Goal: Information Seeking & Learning: Learn about a topic

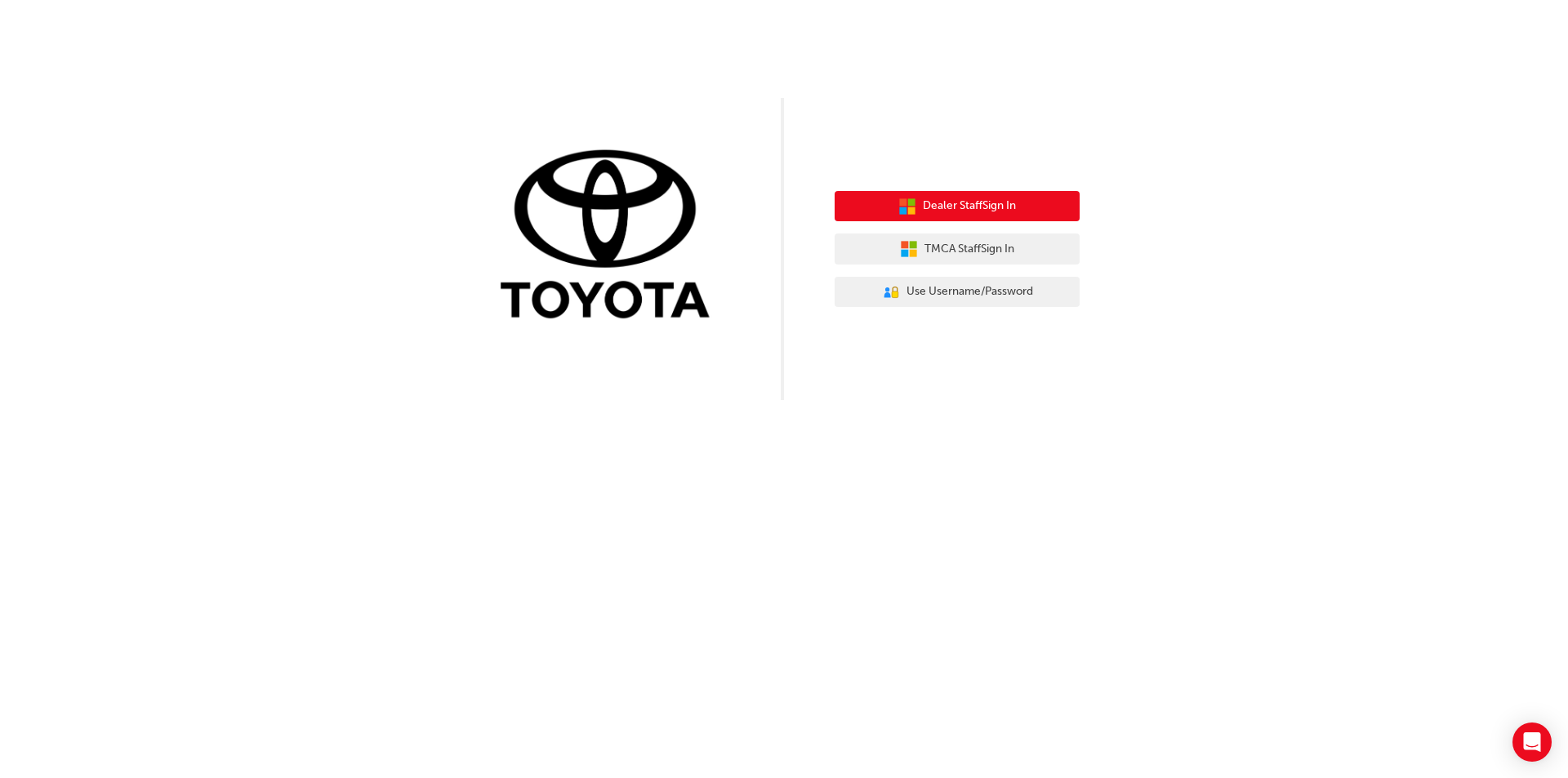
click at [987, 208] on span "Dealer Staff Sign In" at bounding box center [969, 206] width 93 height 19
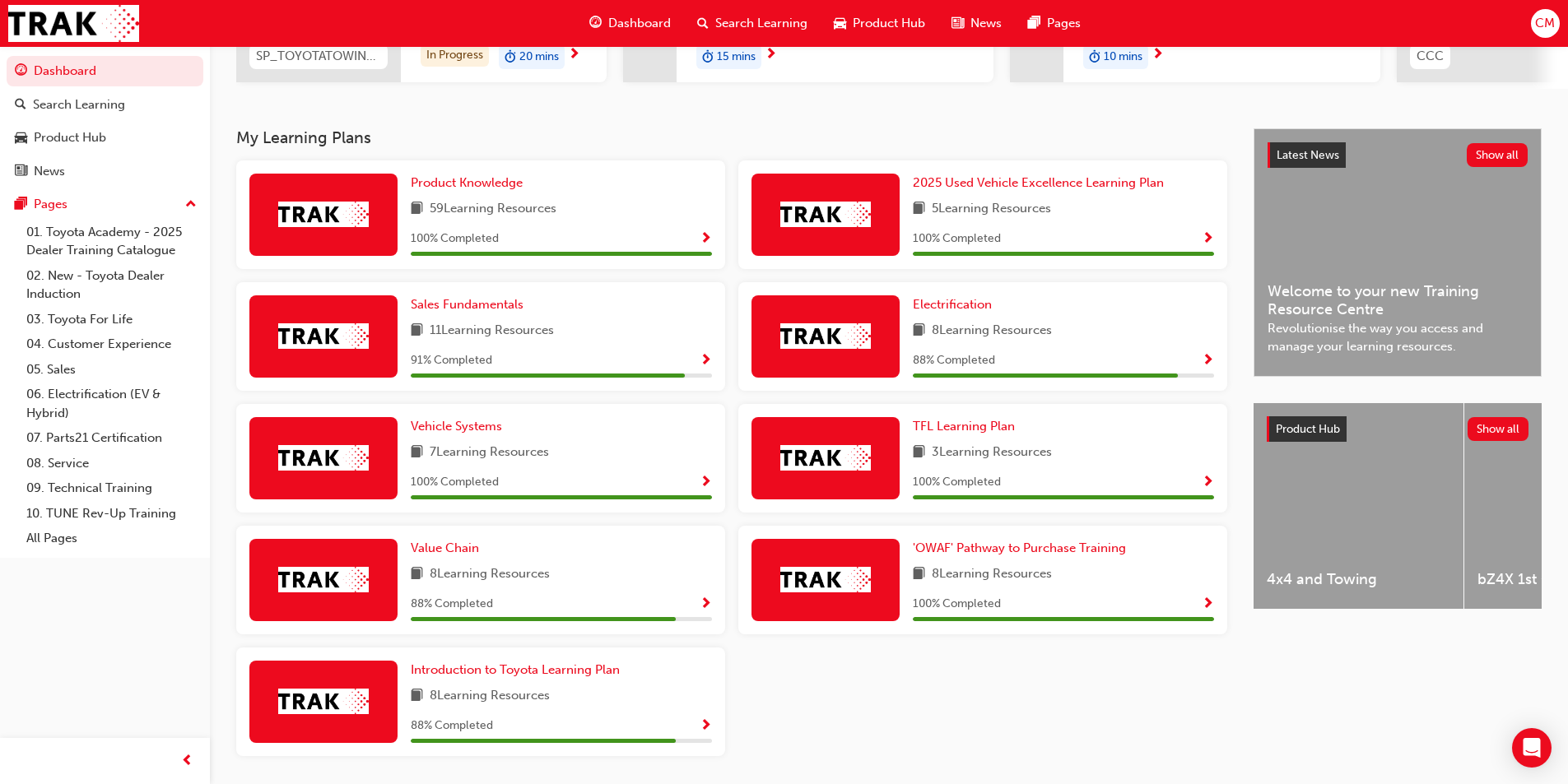
scroll to position [285, 0]
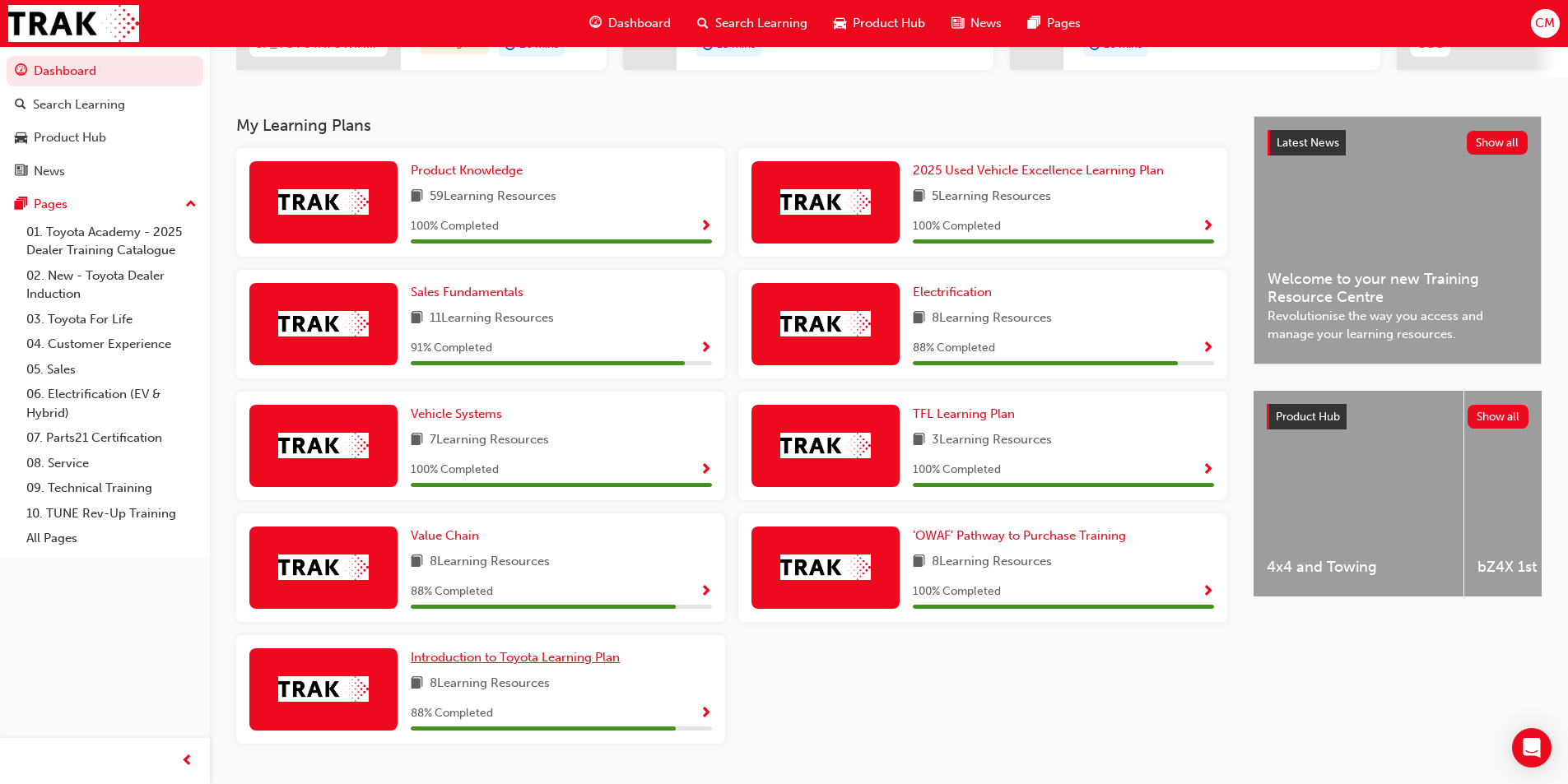
click at [542, 667] on link "Introduction to Toyota Learning Plan" at bounding box center [518, 657] width 216 height 19
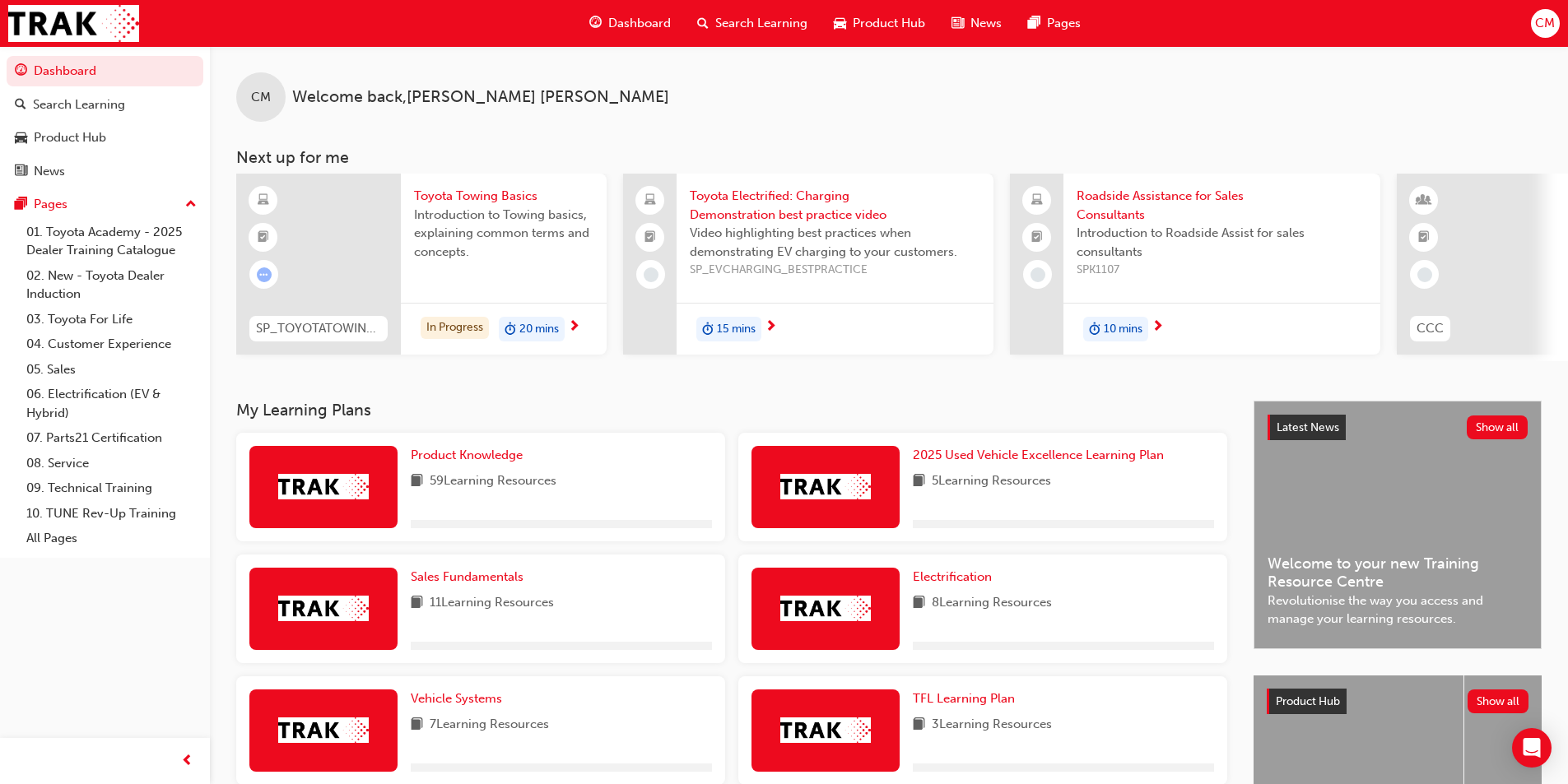
scroll to position [329, 0]
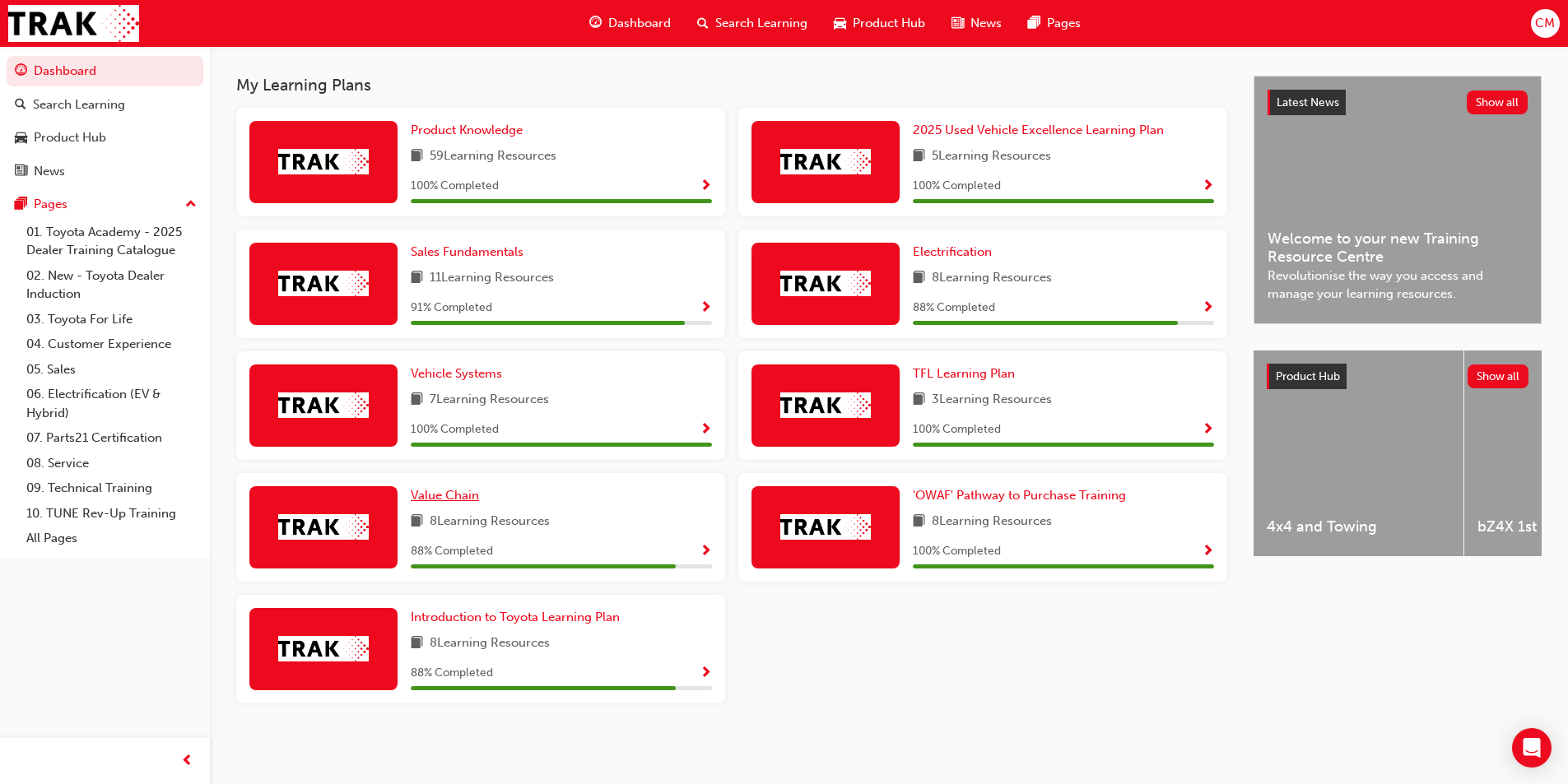
click at [452, 503] on span "Value Chain" at bounding box center [445, 495] width 68 height 15
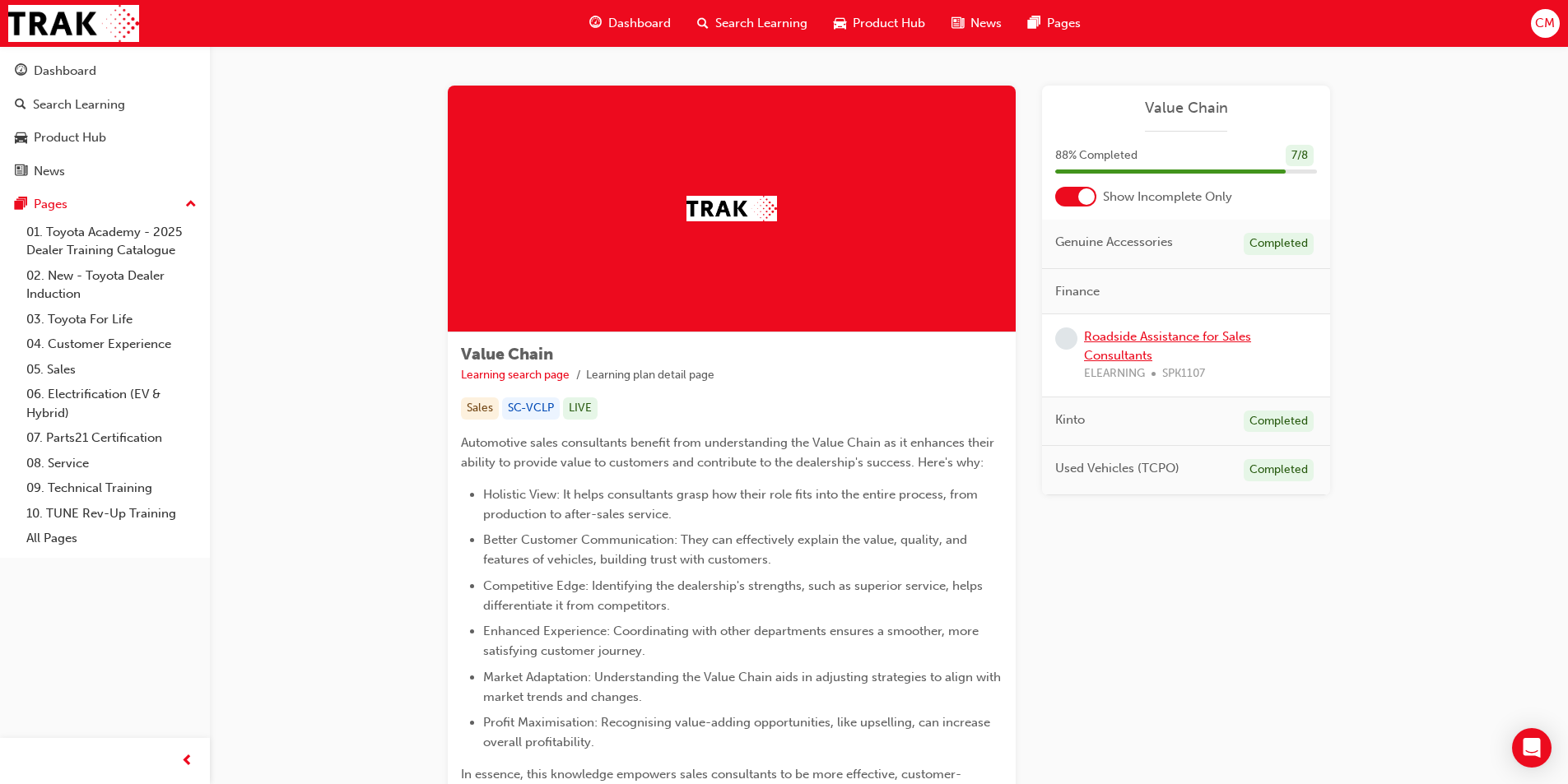
click at [1184, 340] on link "Roadside Assistance for Sales Consultants" at bounding box center [1167, 345] width 167 height 34
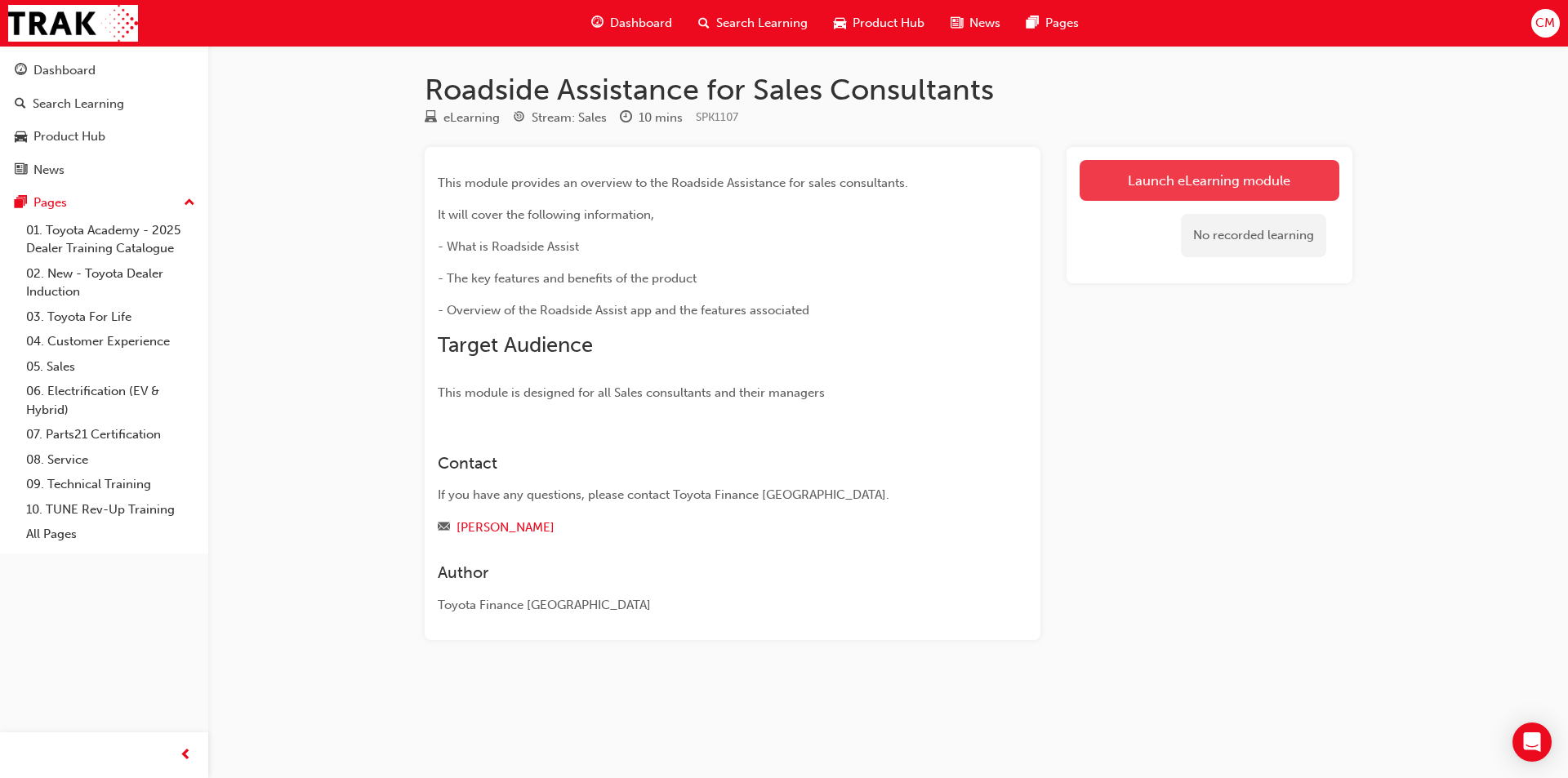
click at [1271, 173] on link "Launch eLearning module" at bounding box center [1209, 180] width 259 height 41
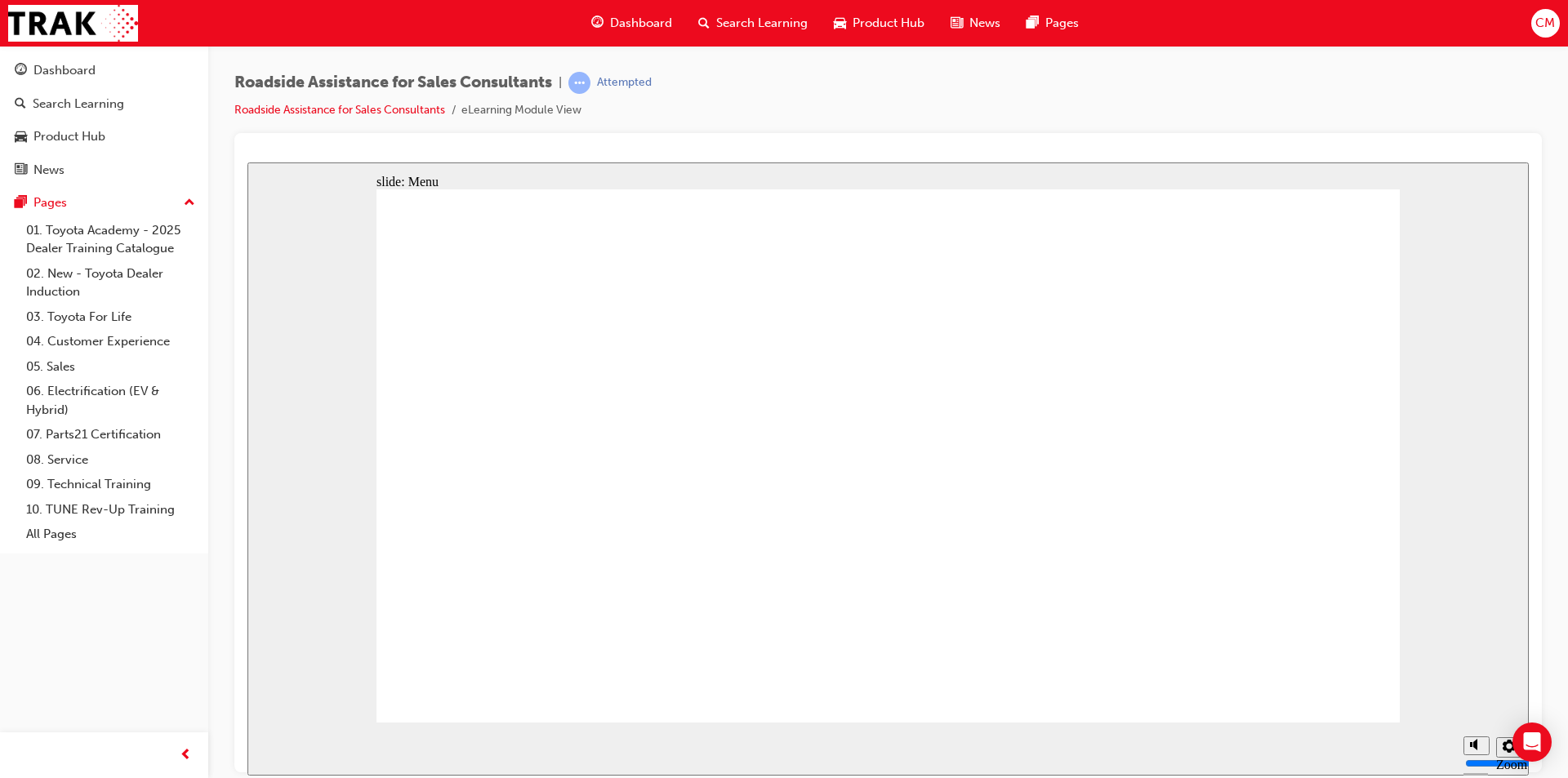
click at [1121, 743] on section "Playback Speed 2 1.75 1.5 1.25 Normal" at bounding box center [888, 748] width 1282 height 53
click at [1469, 693] on button "Mute (Ctrl+Alt+M)" at bounding box center [1476, 683] width 26 height 19
drag, startPoint x: 1473, startPoint y: 720, endPoint x: 1478, endPoint y: 706, distance: 14.9
type input "3"
click at [1478, 706] on input "volume" at bounding box center [1517, 701] width 106 height 13
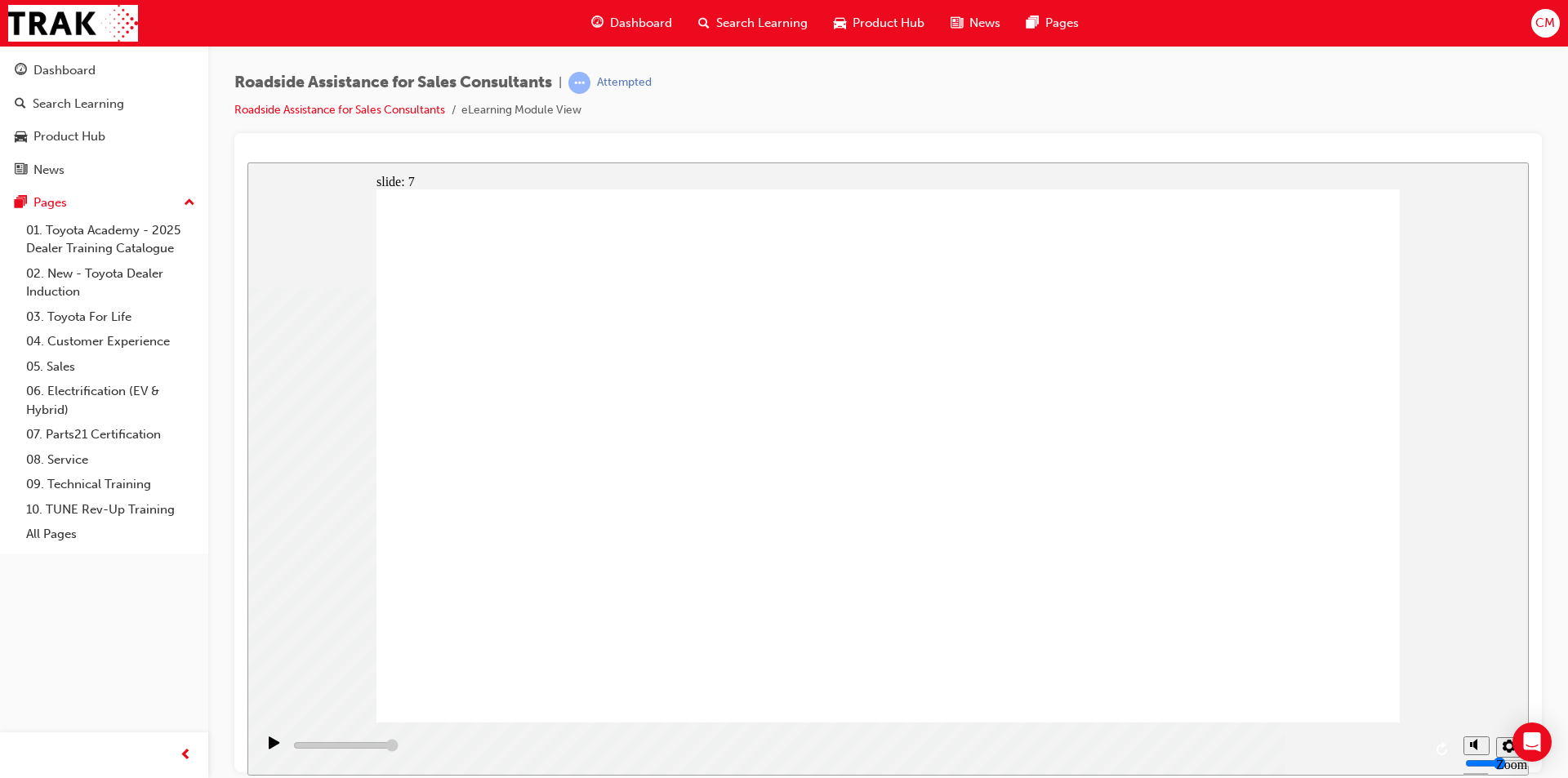
click at [1469, 745] on rect "Mute (Ctrl+Alt+M)" at bounding box center [1470, 743] width 3 height 5
type input "4000"
type input "0"
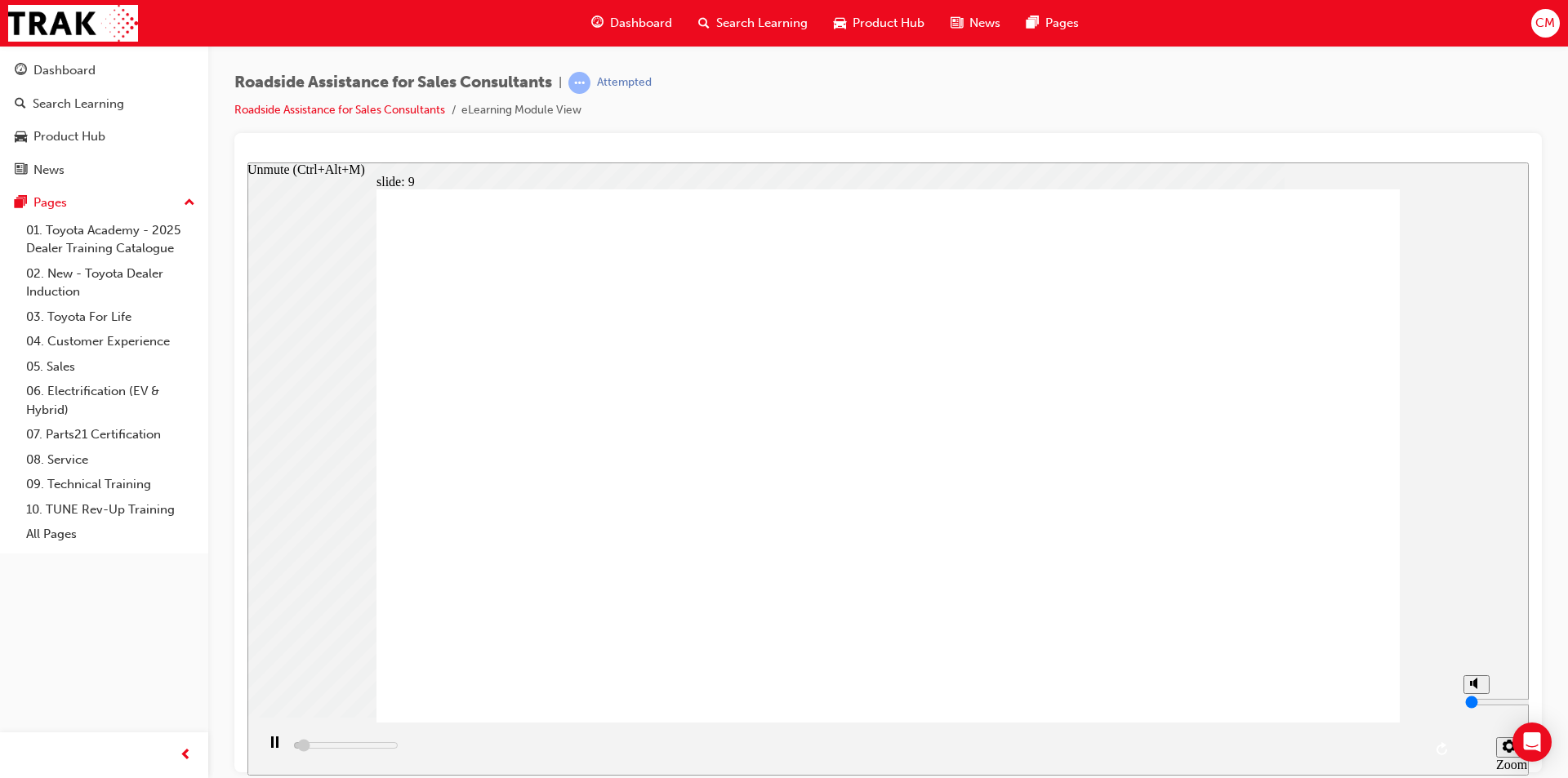
click at [1469, 689] on icon "Unmute (Ctrl+Alt+M)" at bounding box center [1476, 682] width 13 height 12
type input "4600"
type input "3"
type input "5300"
type input "2"
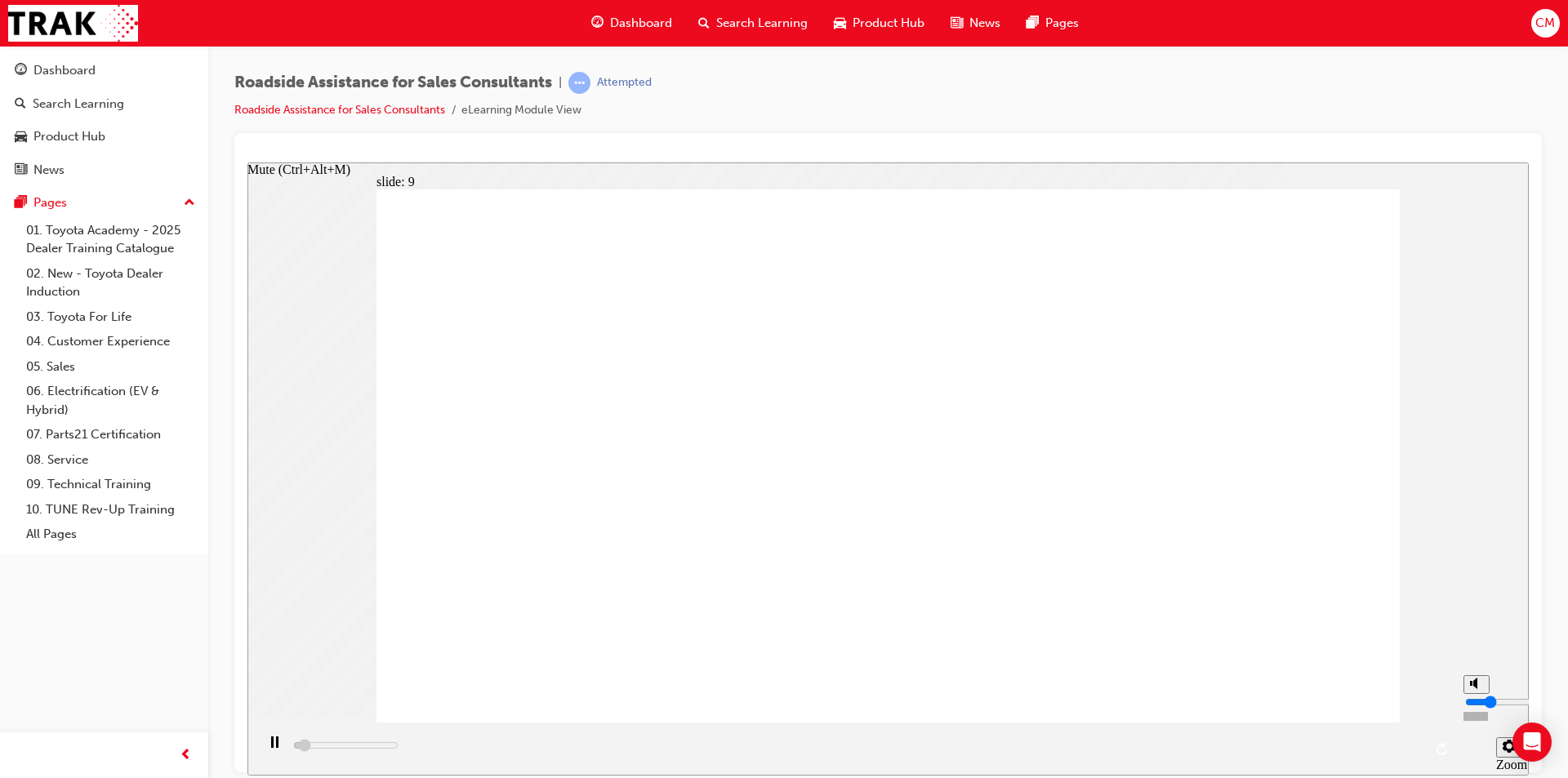
type input "5600"
type input "1"
type input "6100"
type input "1"
click at [1478, 708] on input "volume" at bounding box center [1517, 701] width 106 height 13
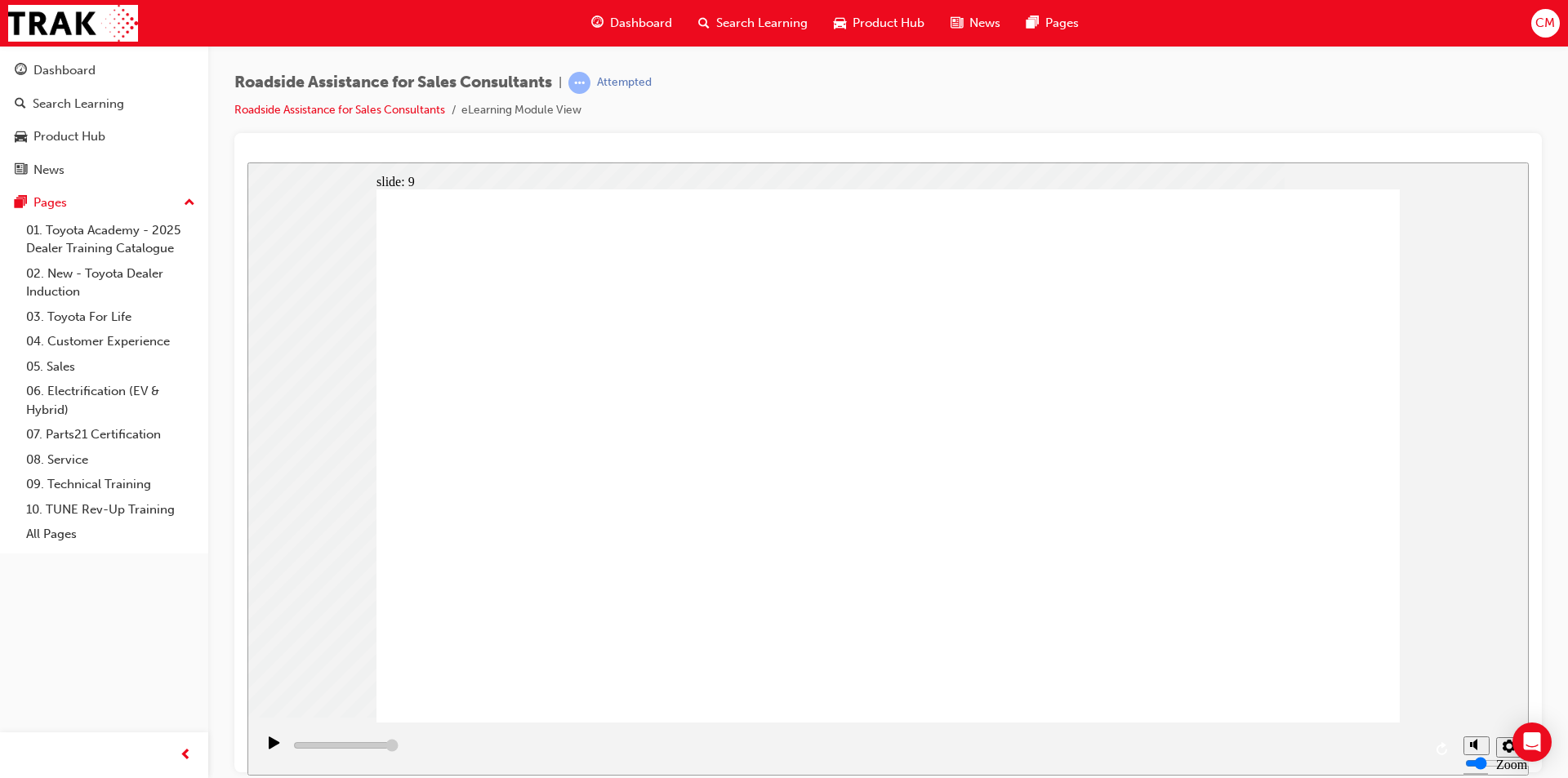
type input "23000"
checkbox input "true"
checkbox input "false"
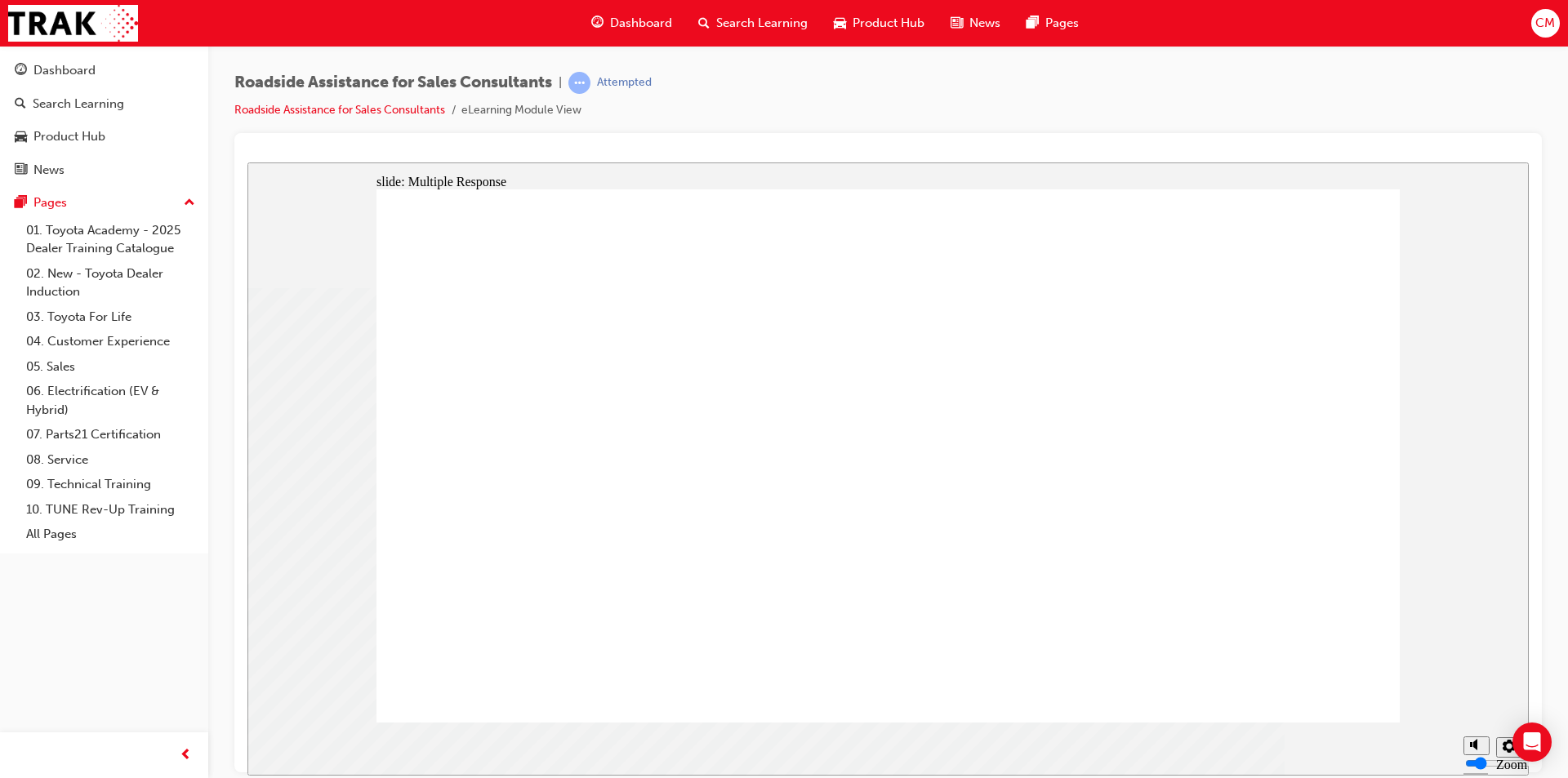
checkbox input "true"
drag, startPoint x: 719, startPoint y: 509, endPoint x: 1300, endPoint y: 611, distance: 589.9
checkbox input "true"
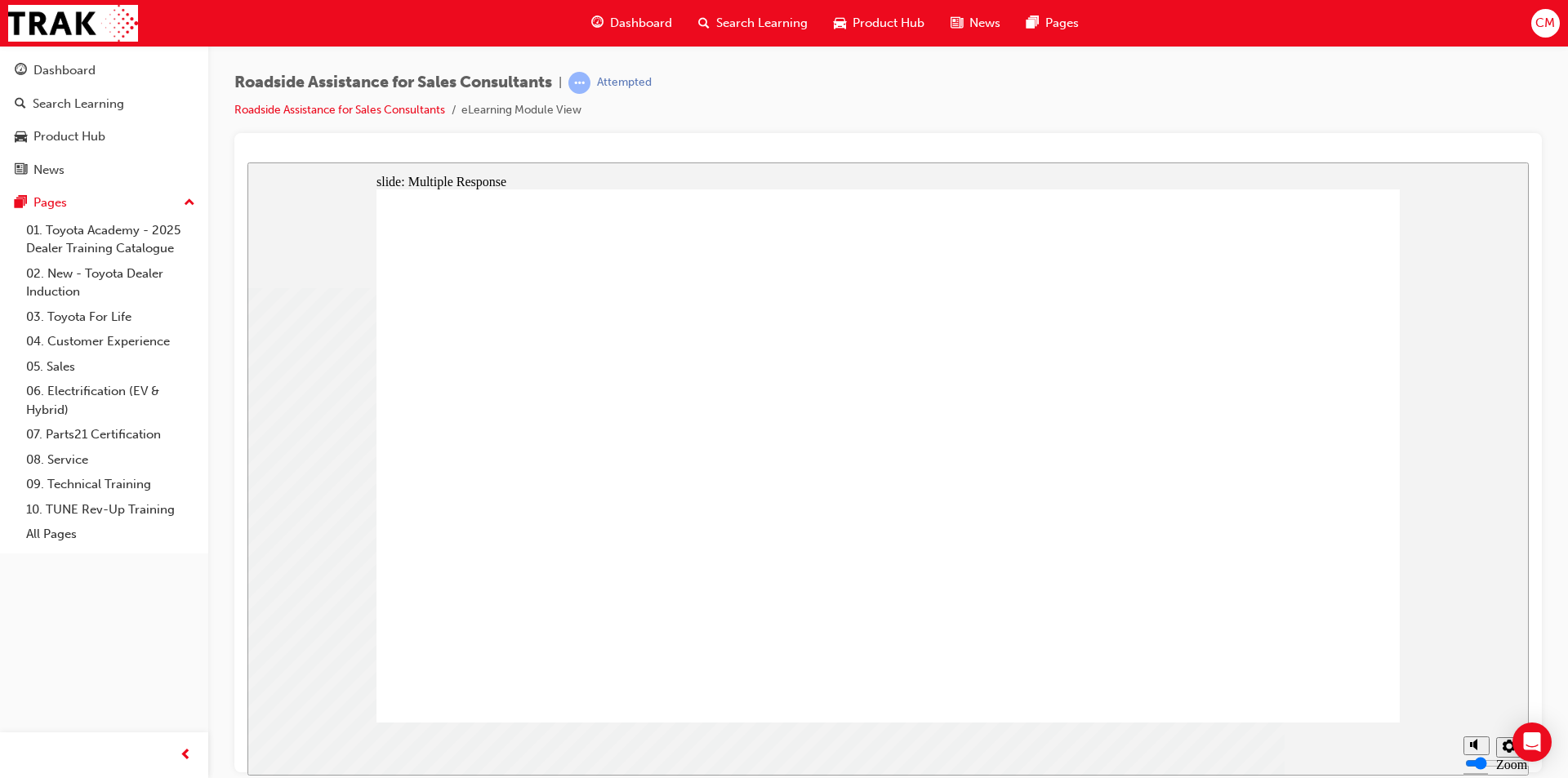
checkbox input "true"
drag, startPoint x: 1219, startPoint y: 638, endPoint x: 1221, endPoint y: 610, distance: 28.1
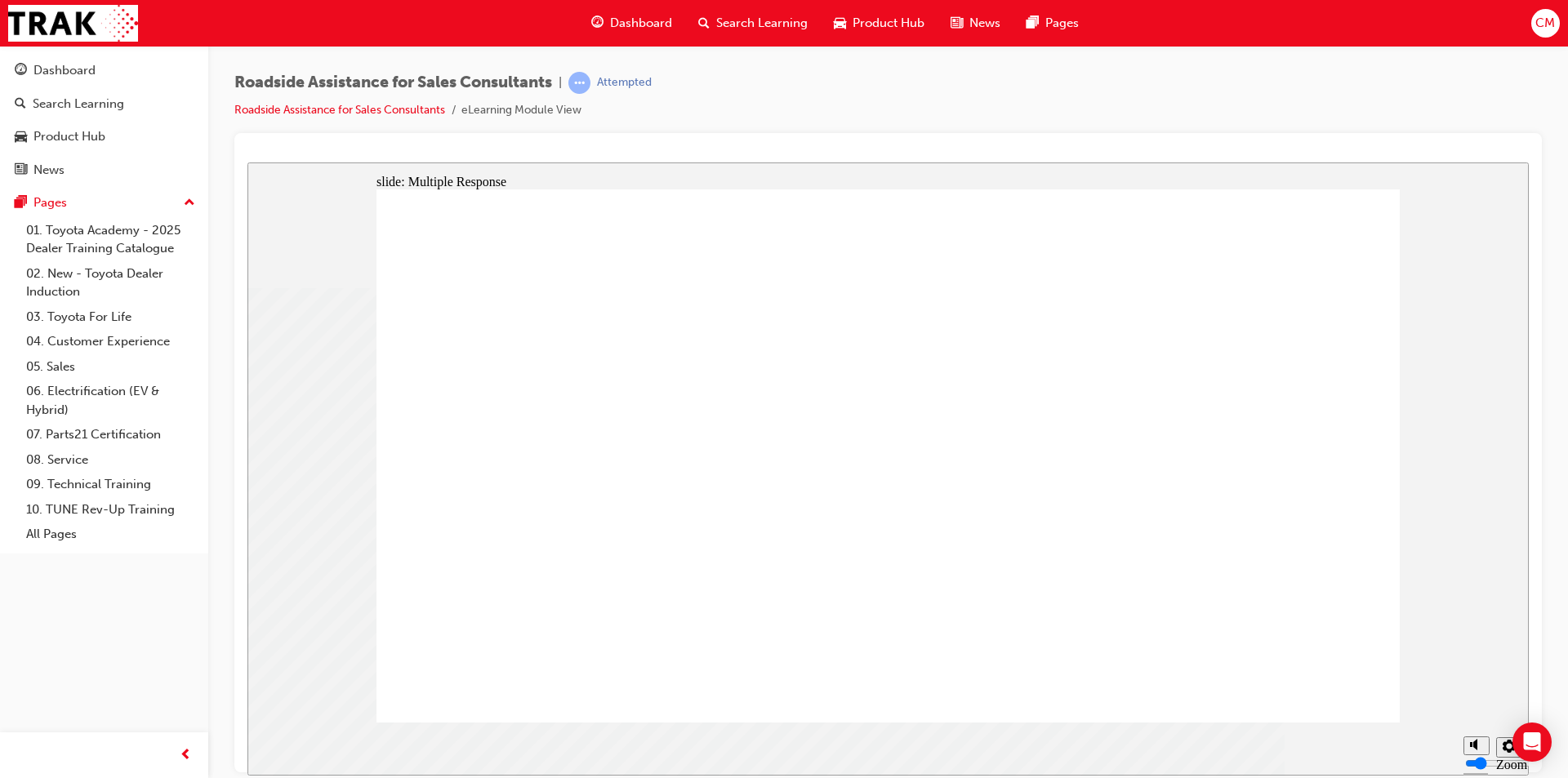
drag, startPoint x: 1091, startPoint y: 604, endPoint x: 790, endPoint y: 382, distance: 374.0
checkbox input "true"
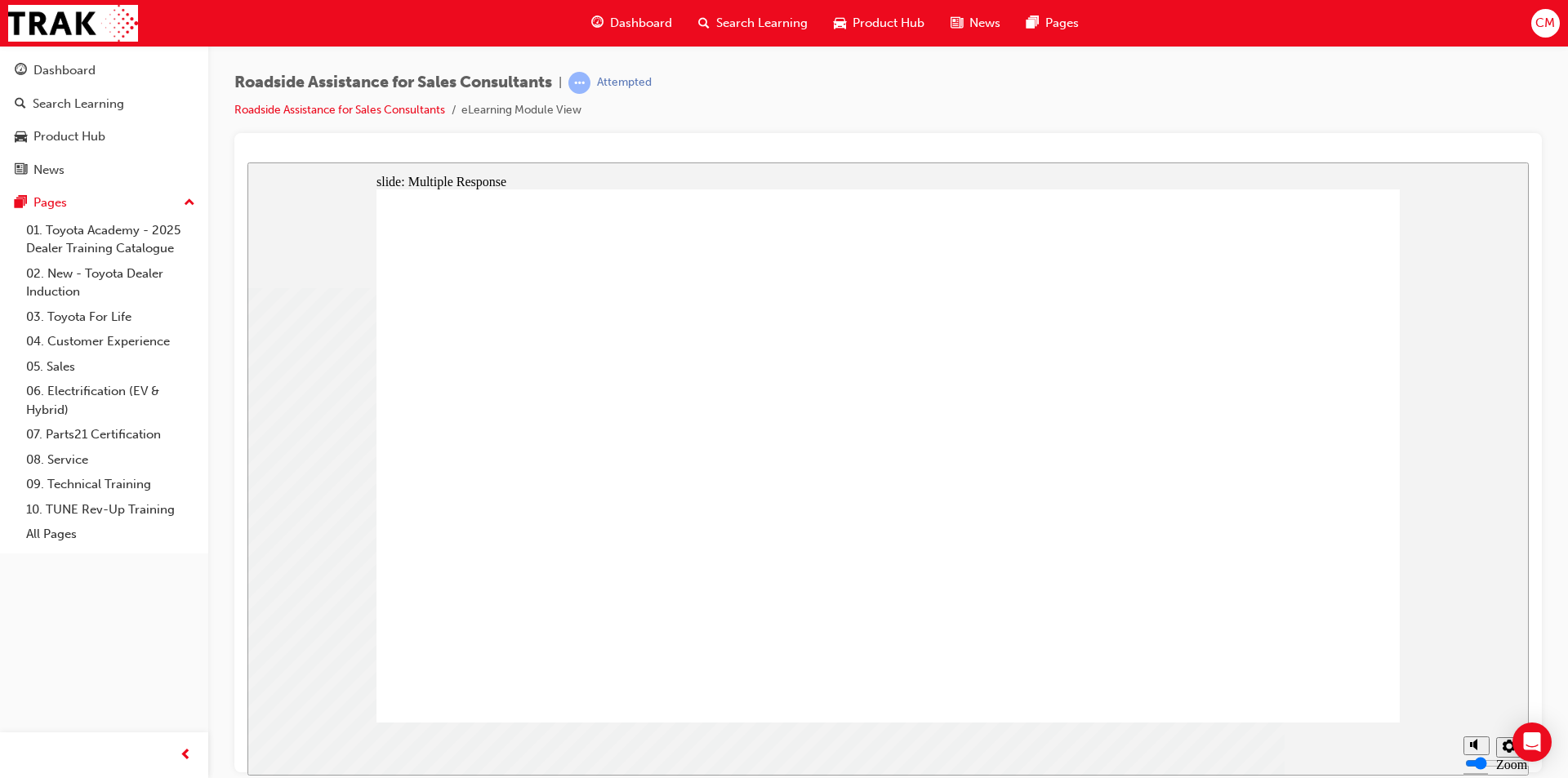
checkbox input "true"
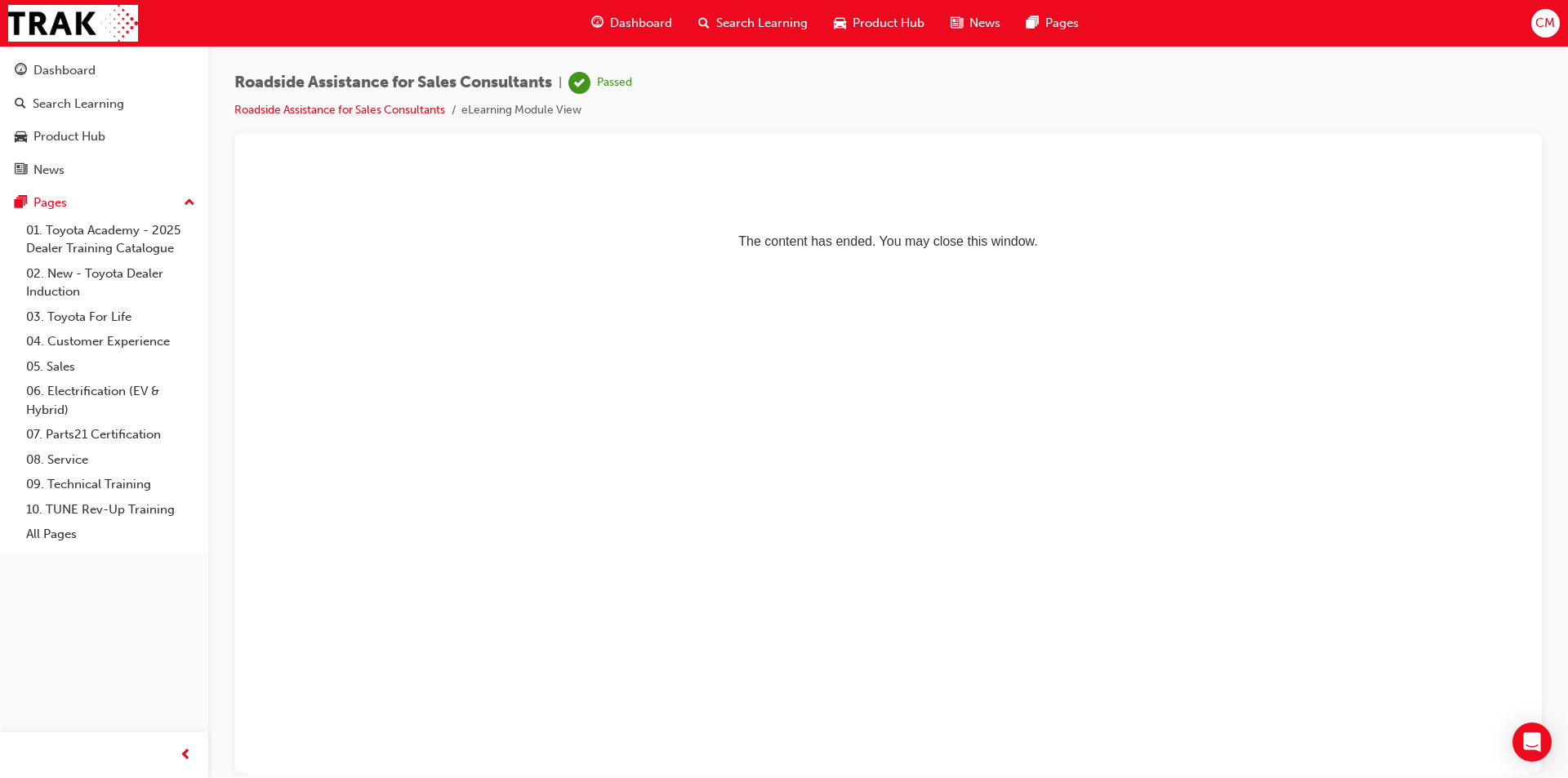
click at [622, 23] on span "Dashboard" at bounding box center [641, 23] width 62 height 19
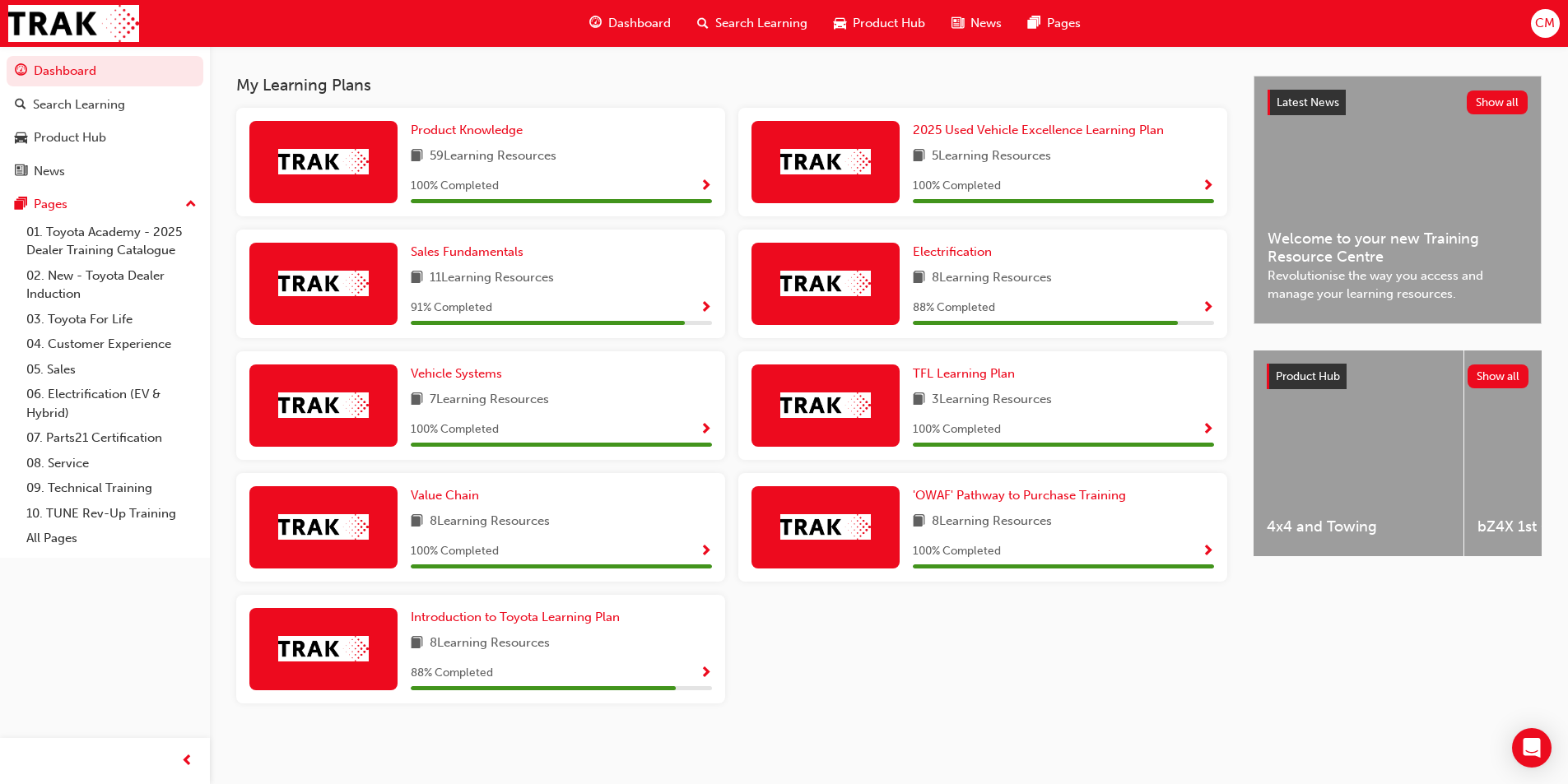
scroll to position [325, 0]
click at [487, 249] on span "Sales Fundamentals" at bounding box center [467, 251] width 113 height 15
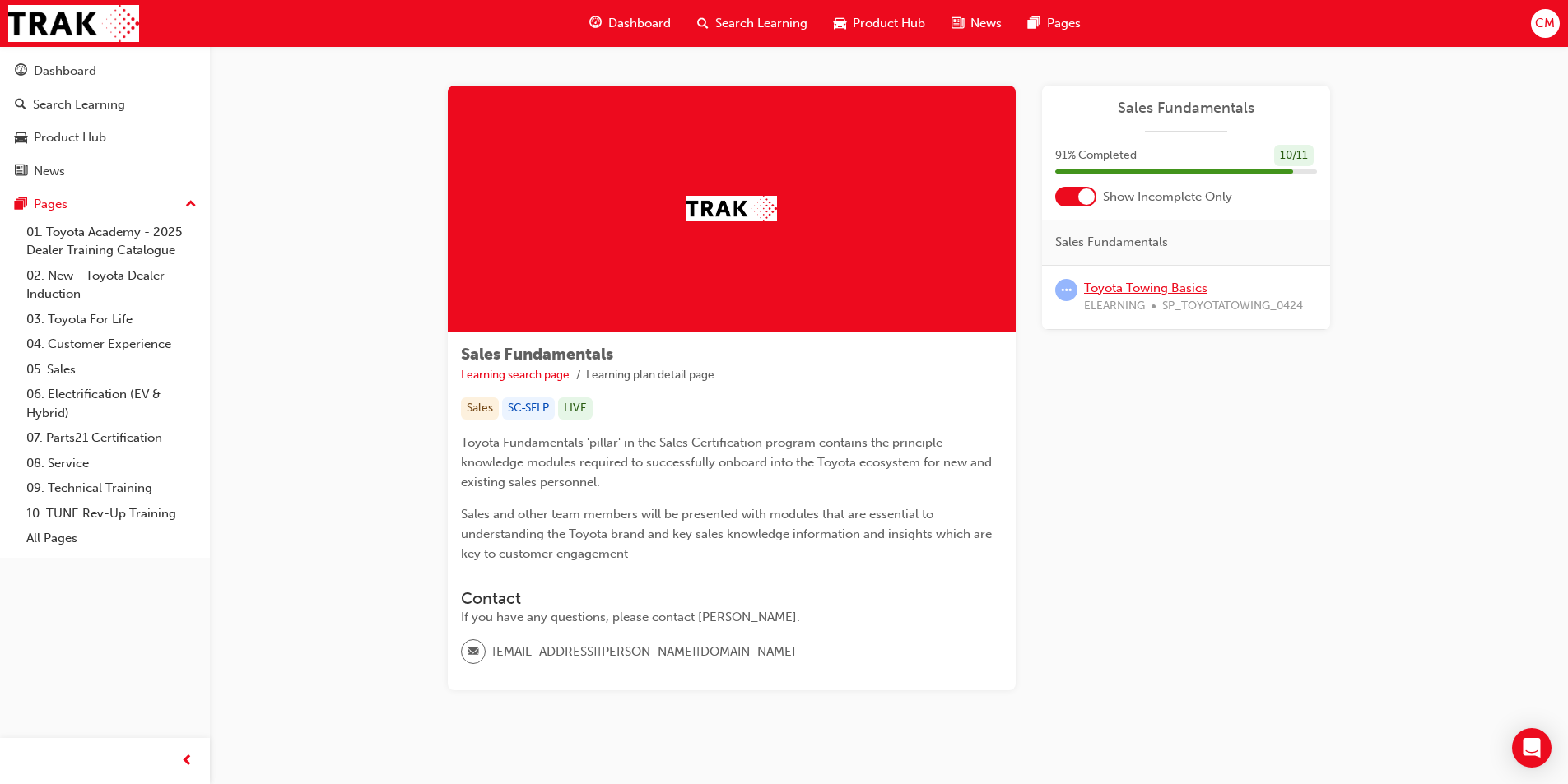
click at [1149, 285] on link "Toyota Towing Basics" at bounding box center [1146, 288] width 124 height 15
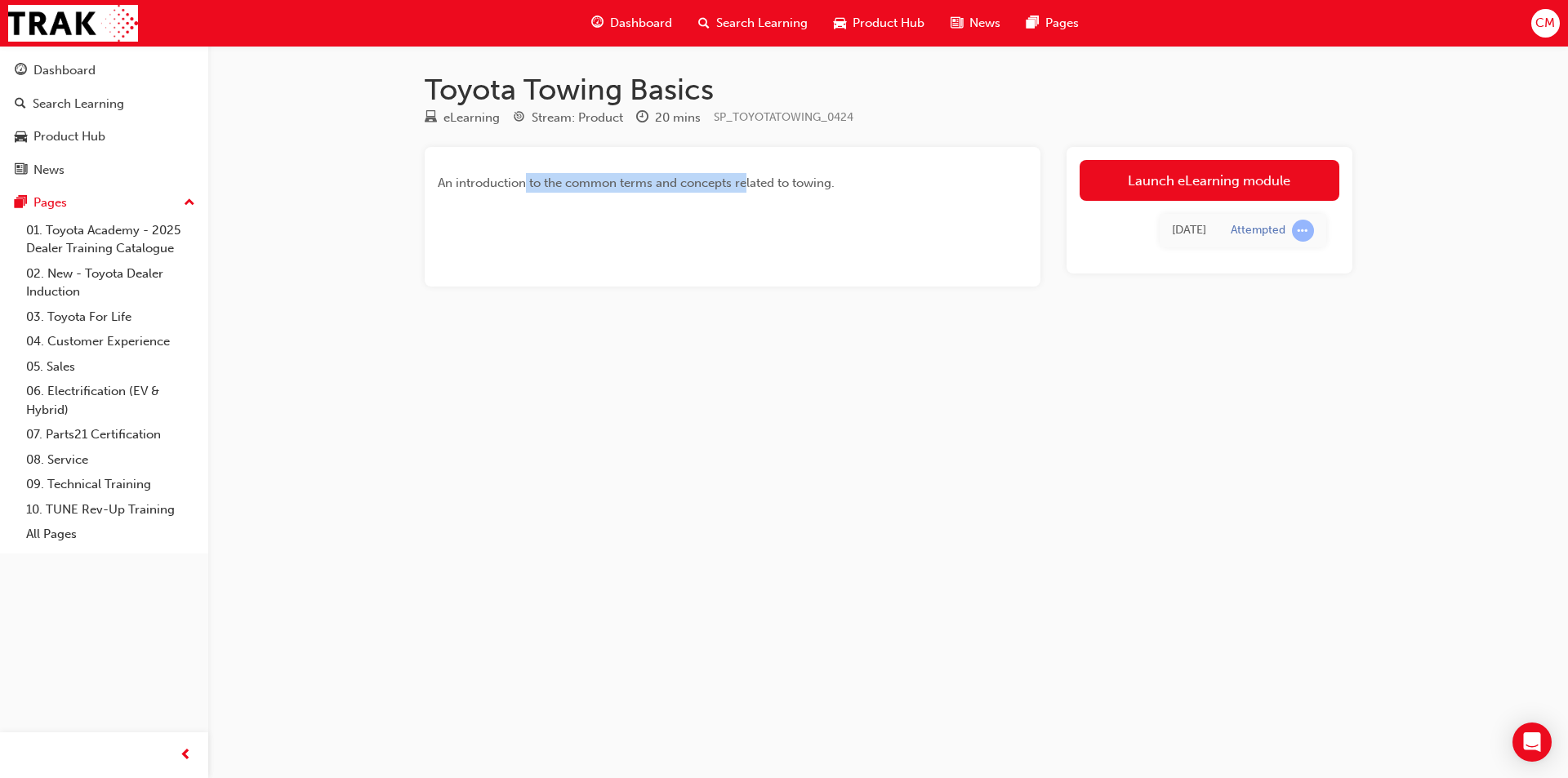
drag, startPoint x: 524, startPoint y: 183, endPoint x: 895, endPoint y: 177, distance: 371.0
click at [750, 177] on span "An introduction to the common terms and concepts related to towing." at bounding box center [635, 183] width 397 height 14
click at [1138, 178] on link "Launch eLearning module" at bounding box center [1209, 180] width 259 height 41
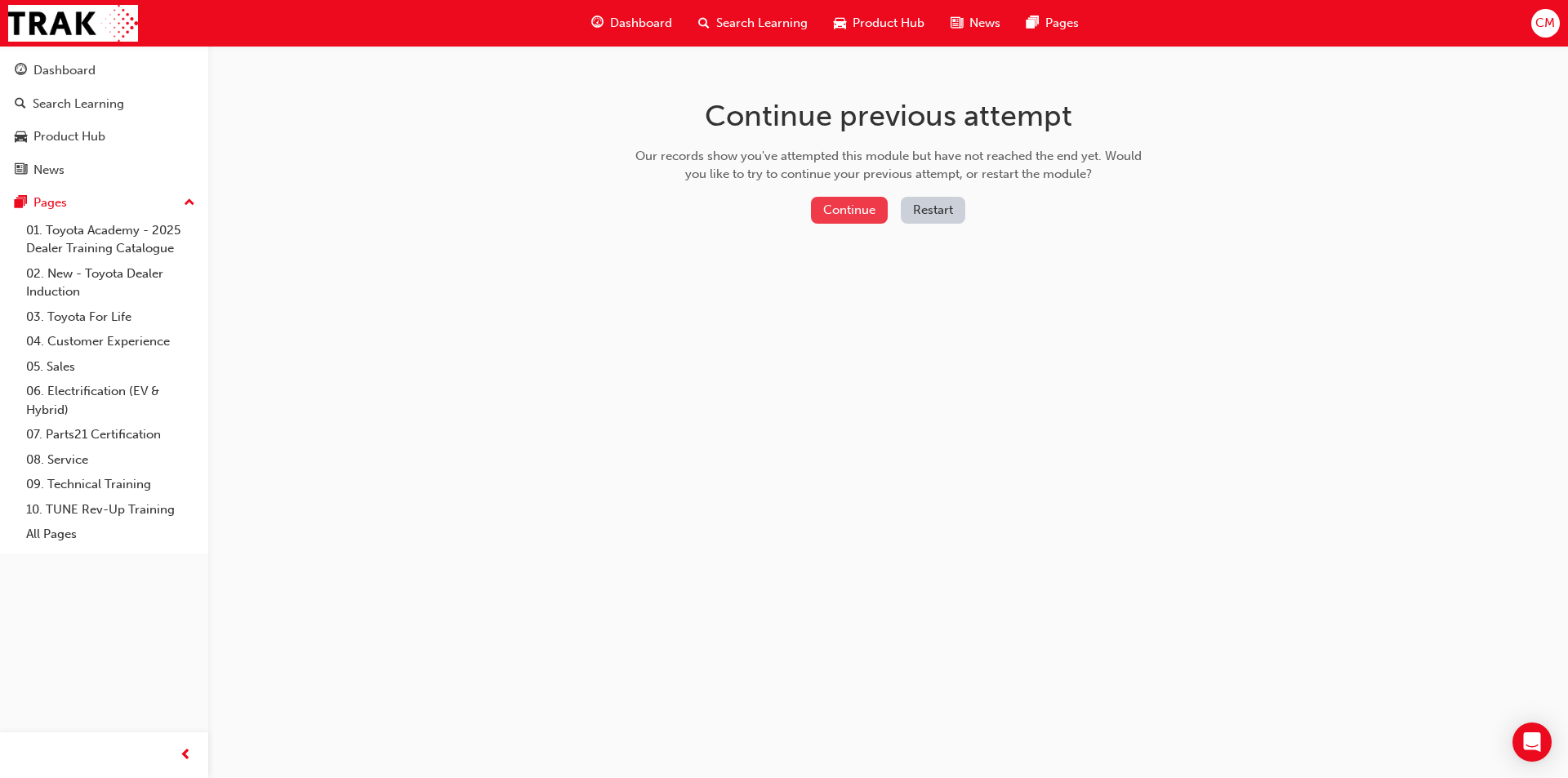
click at [837, 218] on button "Continue" at bounding box center [849, 211] width 77 height 27
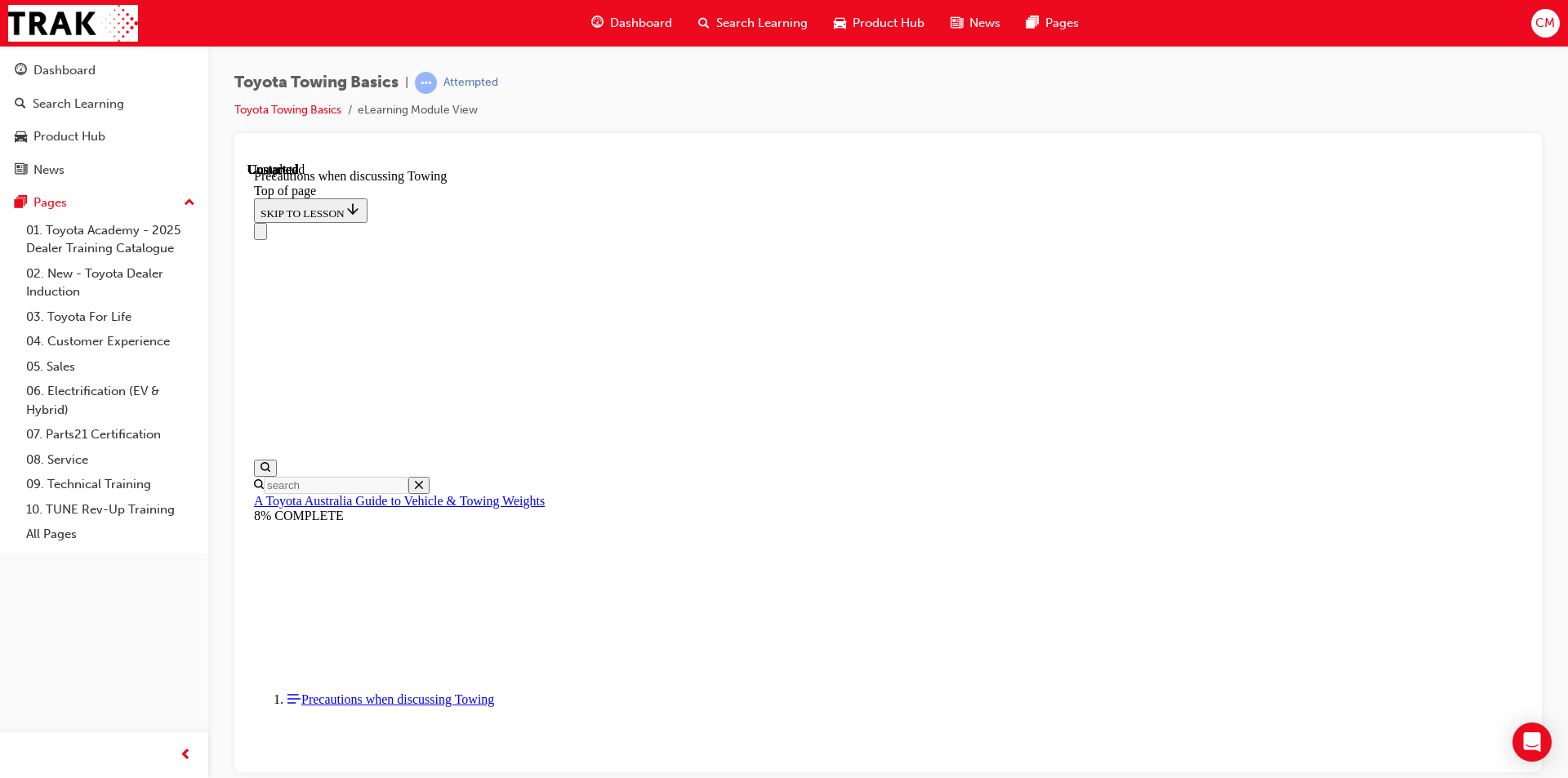
scroll to position [51, 0]
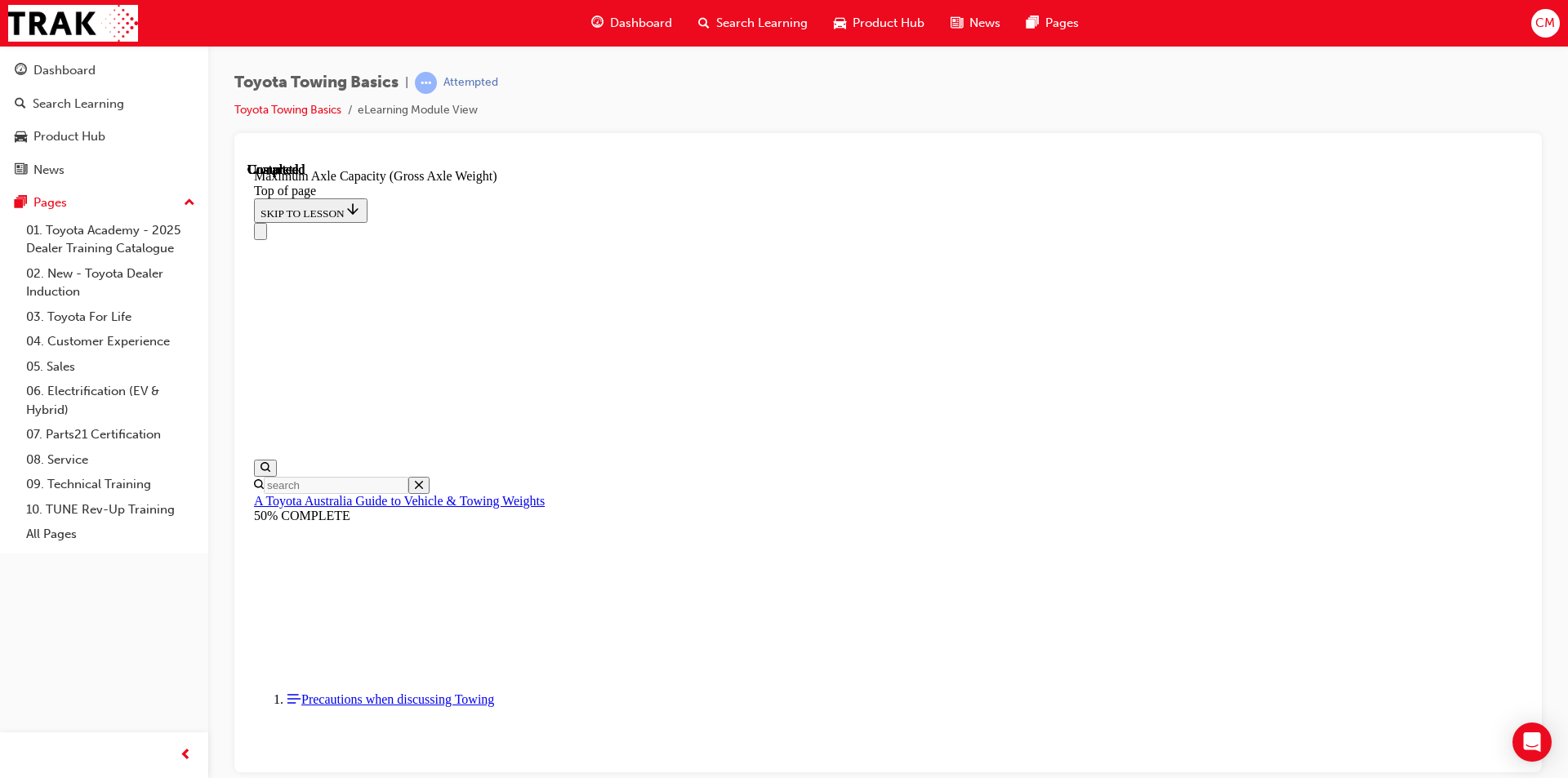
scroll to position [1392, 0]
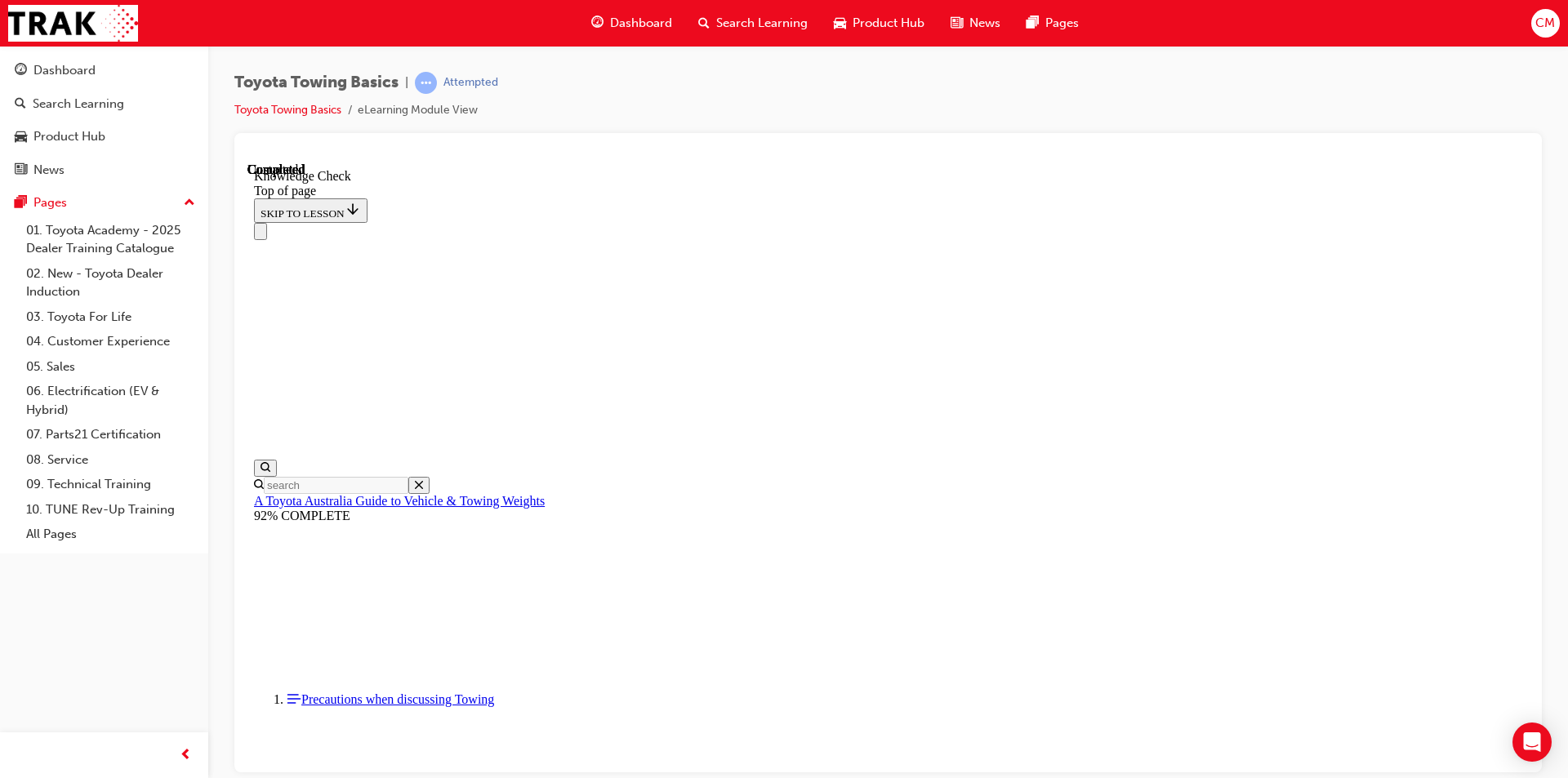
drag, startPoint x: 594, startPoint y: 17460, endPoint x: 549, endPoint y: 17417, distance: 62.2
drag, startPoint x: 474, startPoint y: 17721, endPoint x: 804, endPoint y: 17331, distance: 510.9
drag, startPoint x: 487, startPoint y: 17716, endPoint x: 593, endPoint y: 17448, distance: 288.2
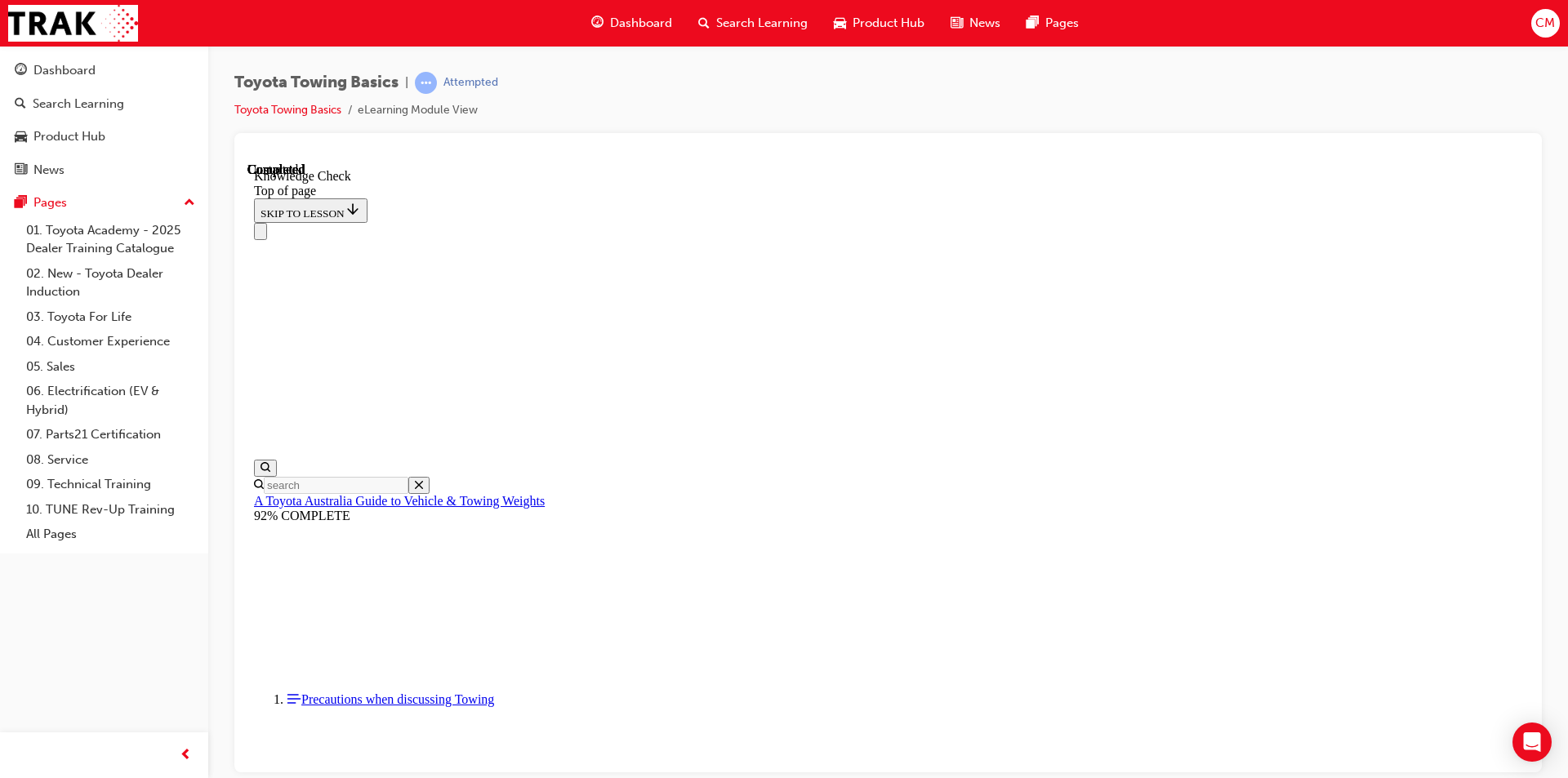
scroll to position [275, 0]
drag, startPoint x: 472, startPoint y: 17721, endPoint x: 1017, endPoint y: 17609, distance: 556.4
drag, startPoint x: 478, startPoint y: 17721, endPoint x: 870, endPoint y: 17621, distance: 404.6
drag, startPoint x: 488, startPoint y: 17723, endPoint x: 699, endPoint y: 17533, distance: 283.9
drag, startPoint x: 493, startPoint y: 17714, endPoint x: 453, endPoint y: 17619, distance: 103.1
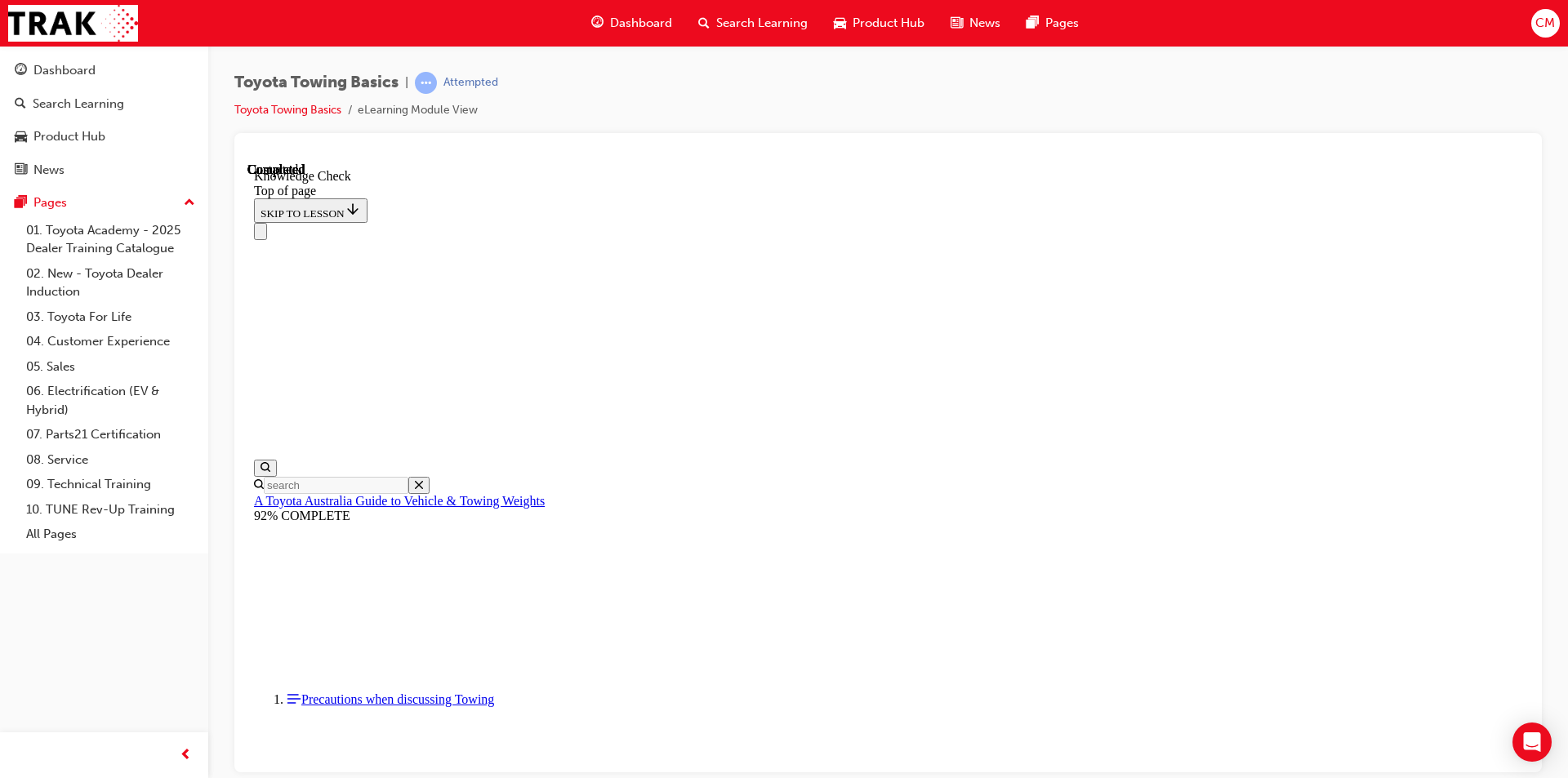
drag, startPoint x: 484, startPoint y: 17723, endPoint x: 595, endPoint y: 17299, distance: 438.3
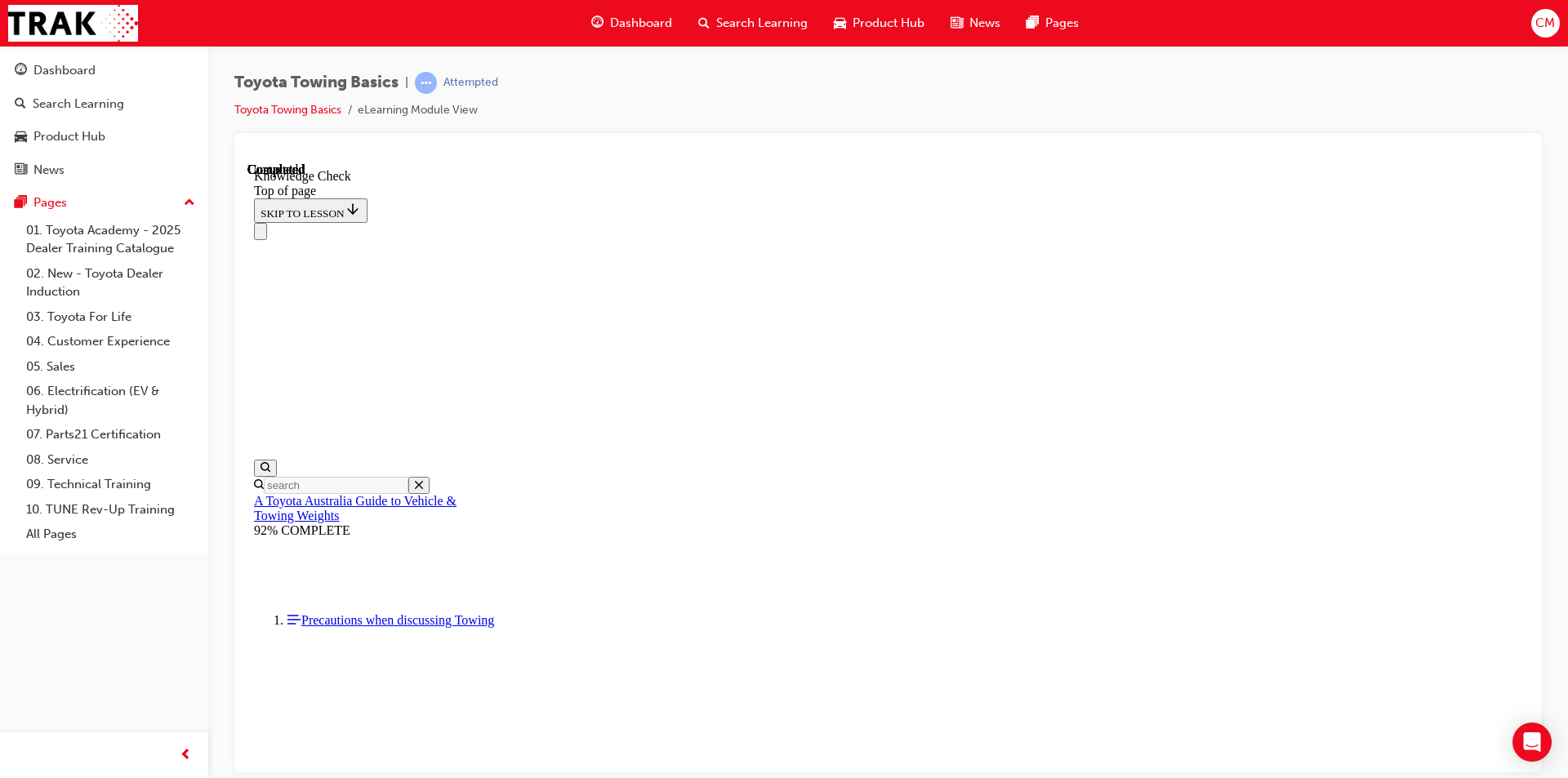
scroll to position [247, 0]
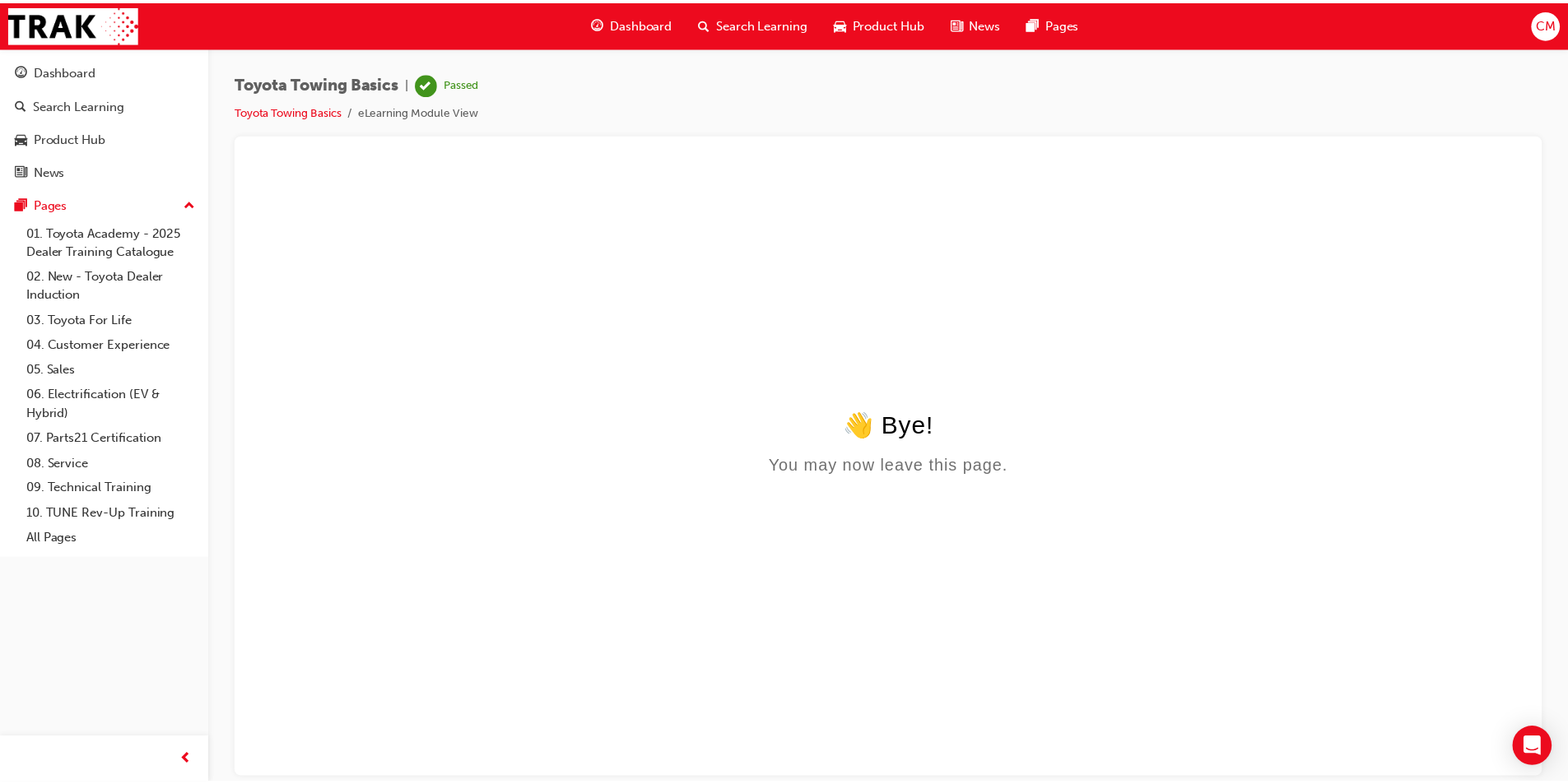
scroll to position [0, 0]
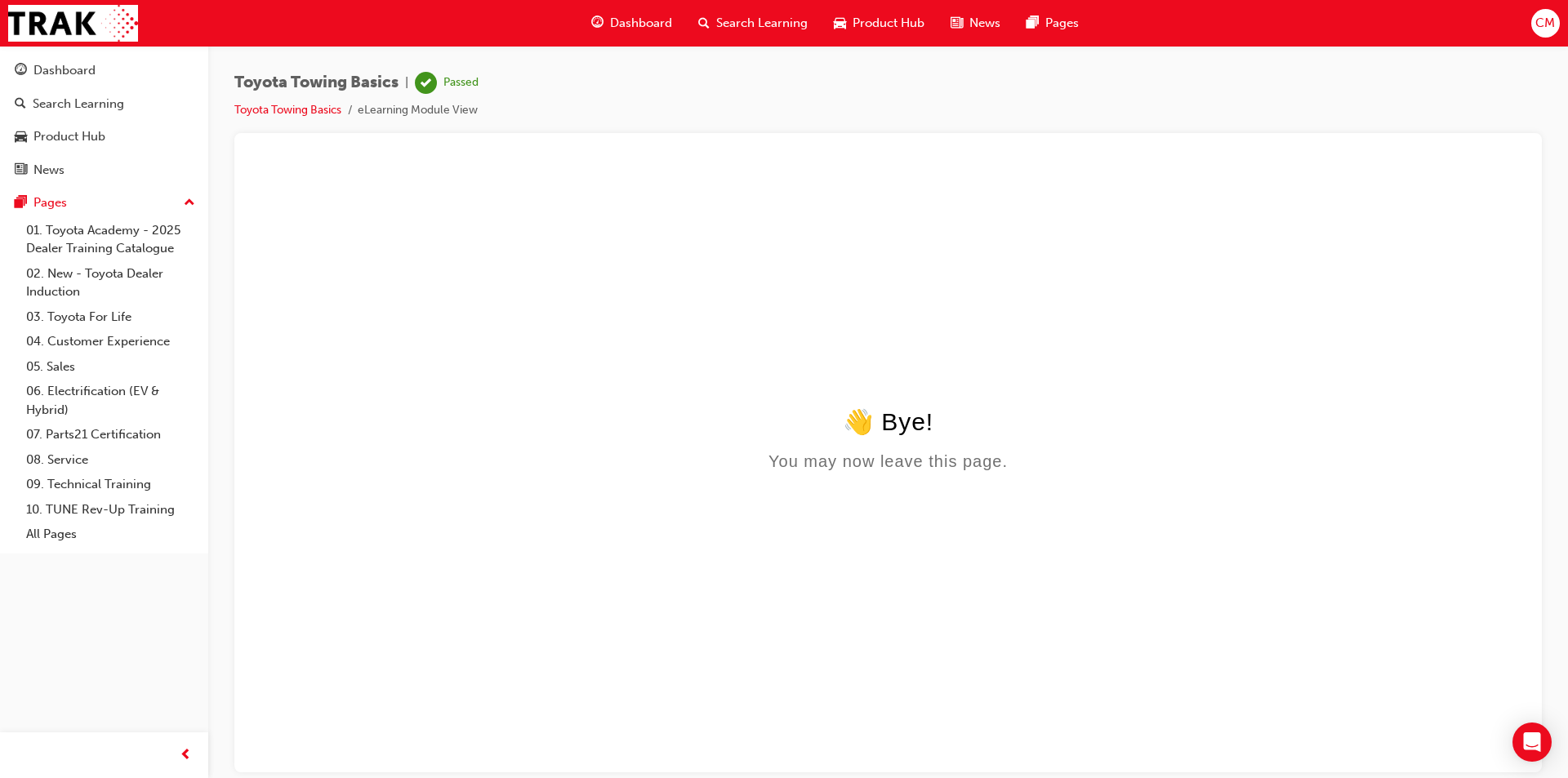
click at [638, 26] on span "Dashboard" at bounding box center [641, 23] width 62 height 19
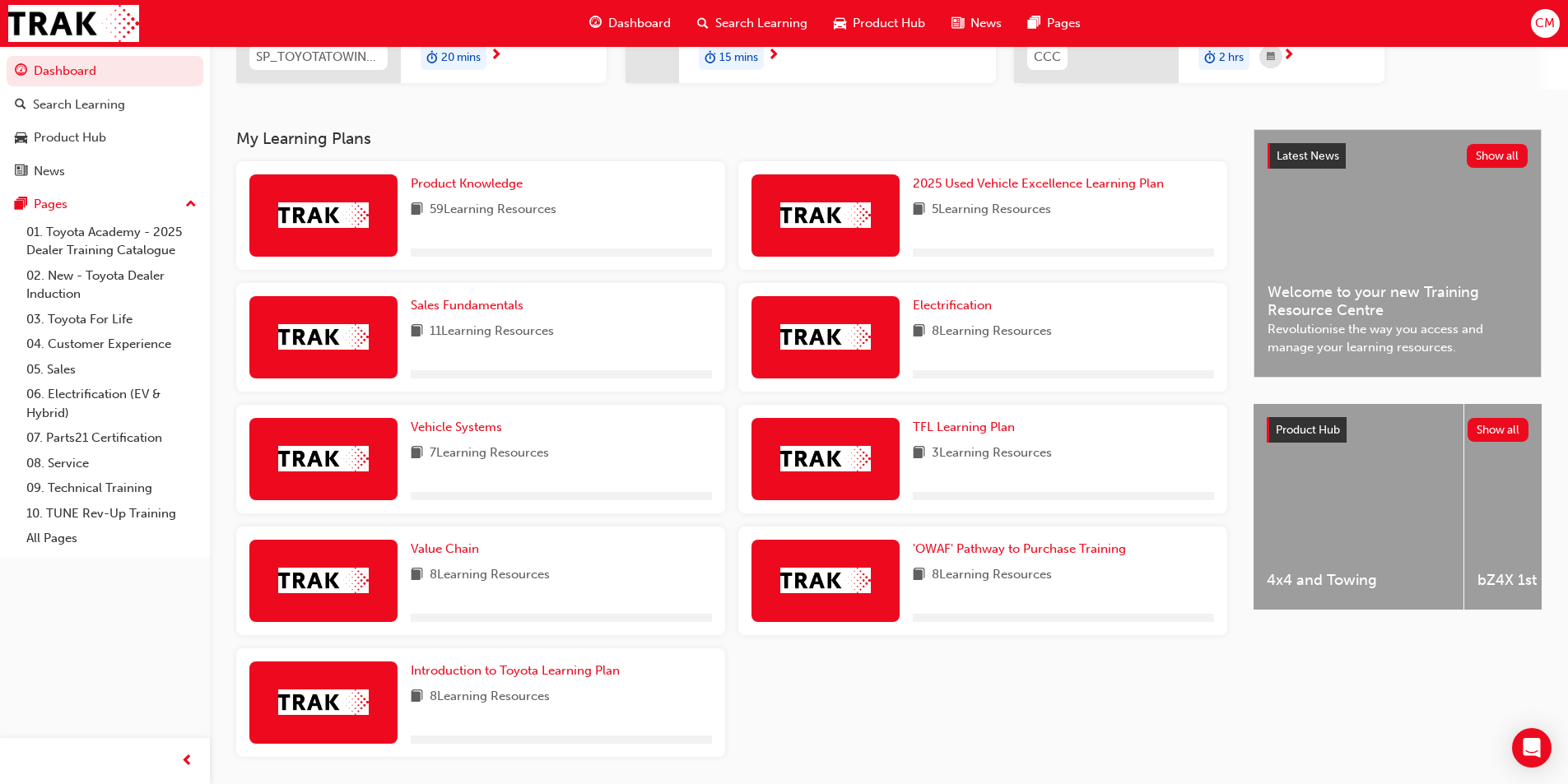
scroll to position [243, 0]
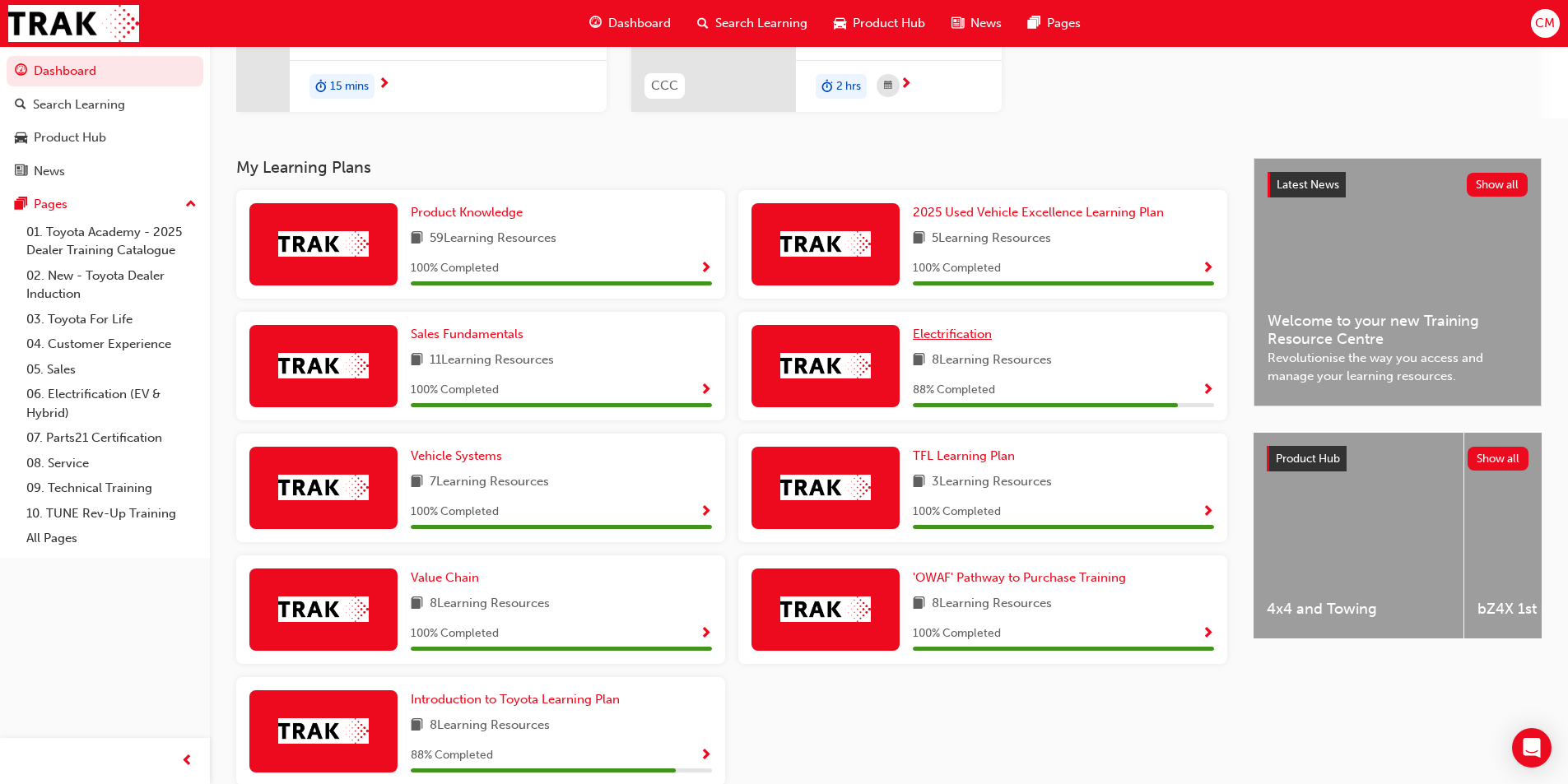
click at [960, 326] on link "Electrification" at bounding box center [956, 334] width 86 height 19
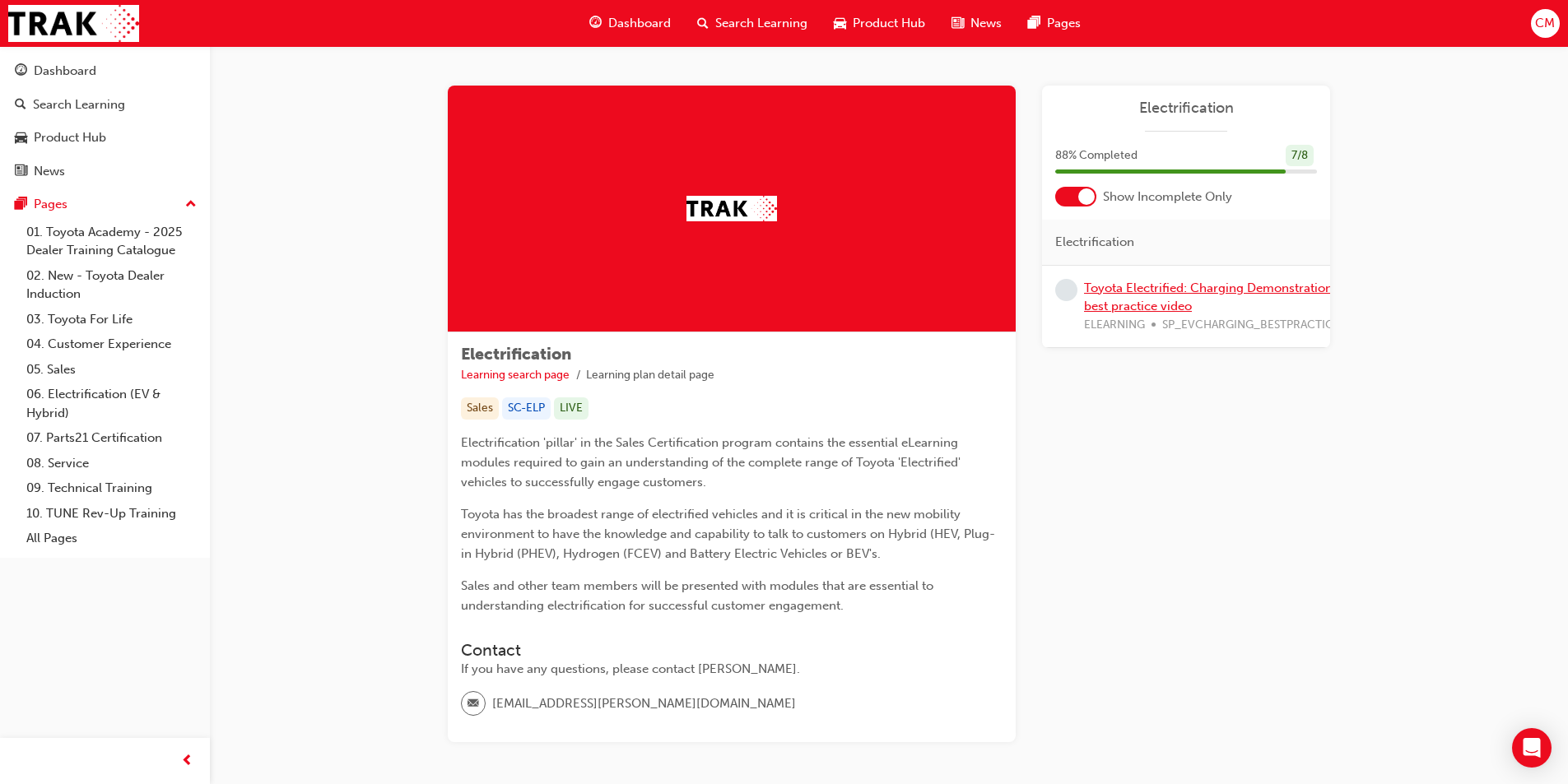
click at [1123, 286] on link "Toyota Electrified: Charging Demonstration best practice video" at bounding box center [1208, 297] width 249 height 34
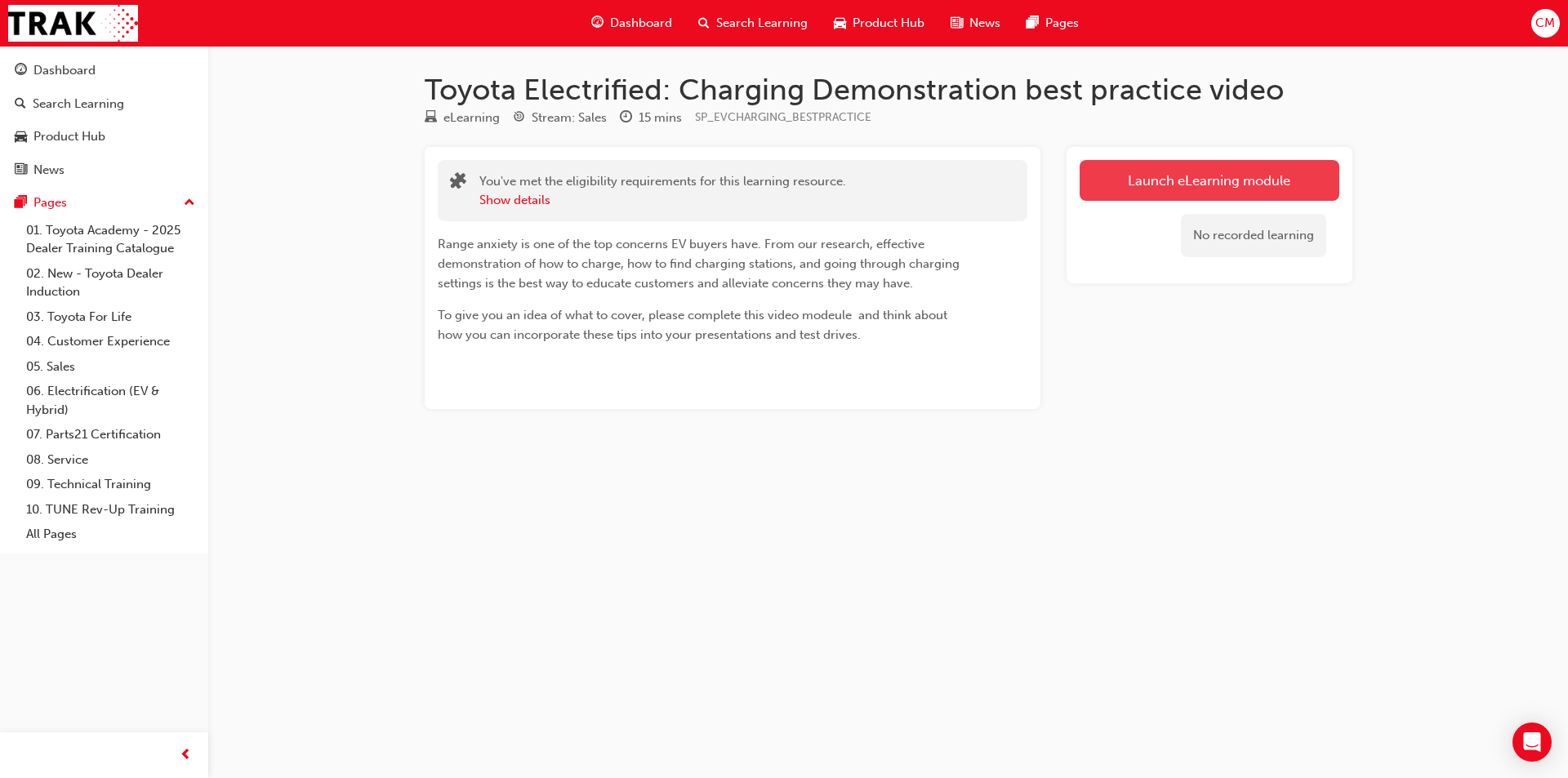
click at [1160, 189] on link "Launch eLearning module" at bounding box center [1209, 180] width 259 height 41
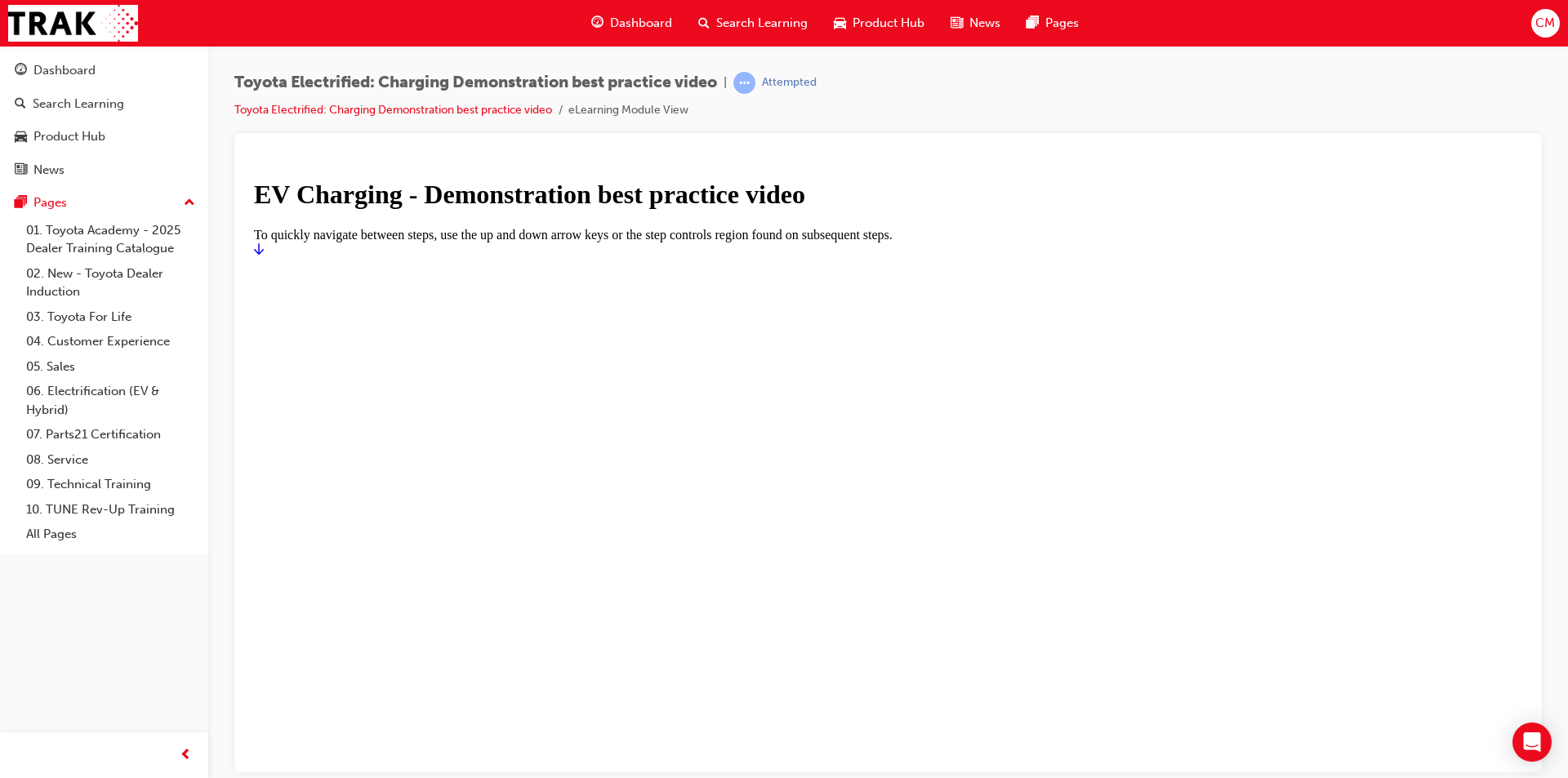
click at [264, 255] on icon "Start" at bounding box center [258, 248] width 10 height 13
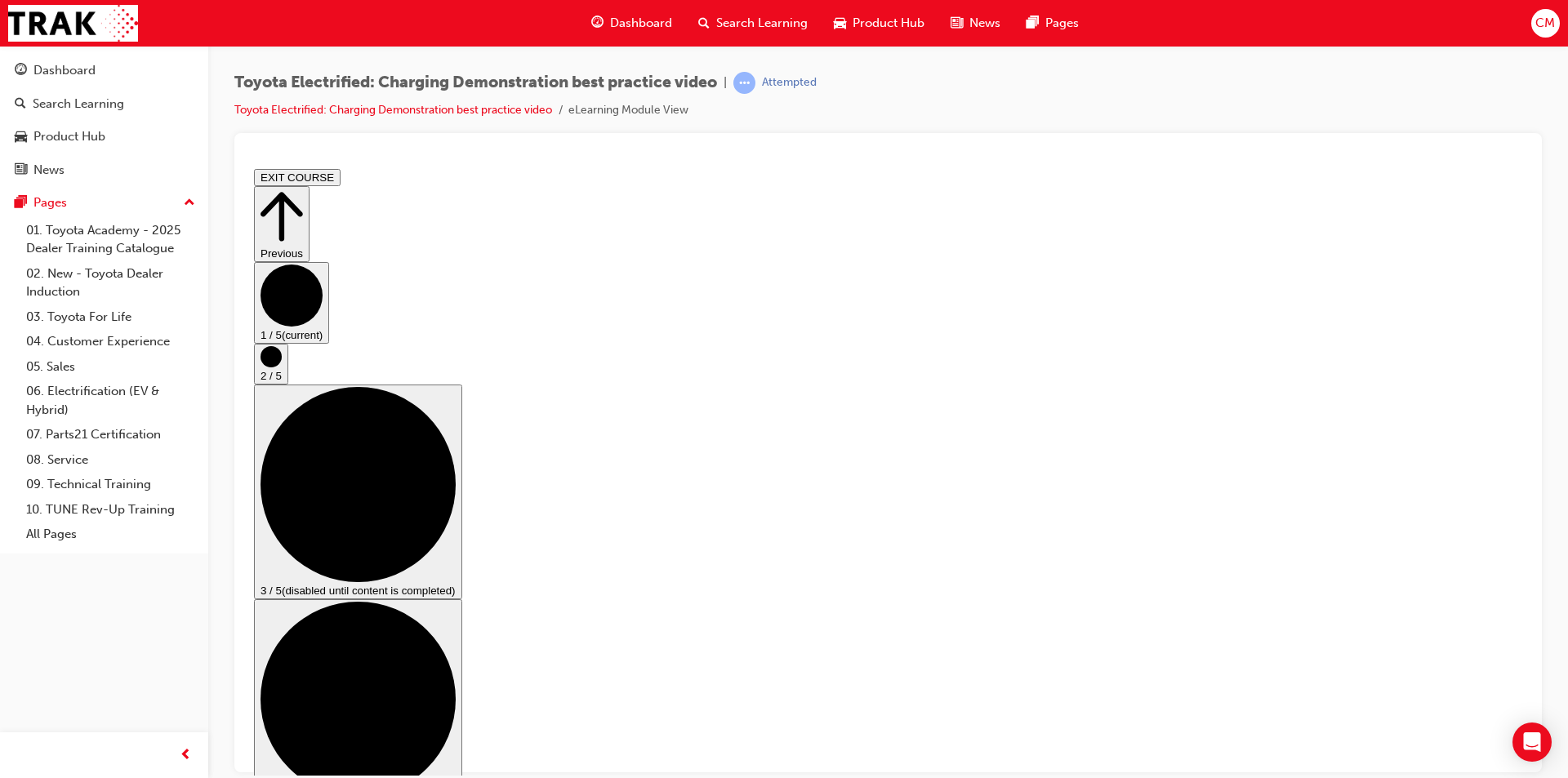
click at [282, 367] on circle "Step controls" at bounding box center [270, 355] width 21 height 21
click at [462, 462] on button "3 / 5 (disabled until content is completed)" at bounding box center [358, 492] width 208 height 215
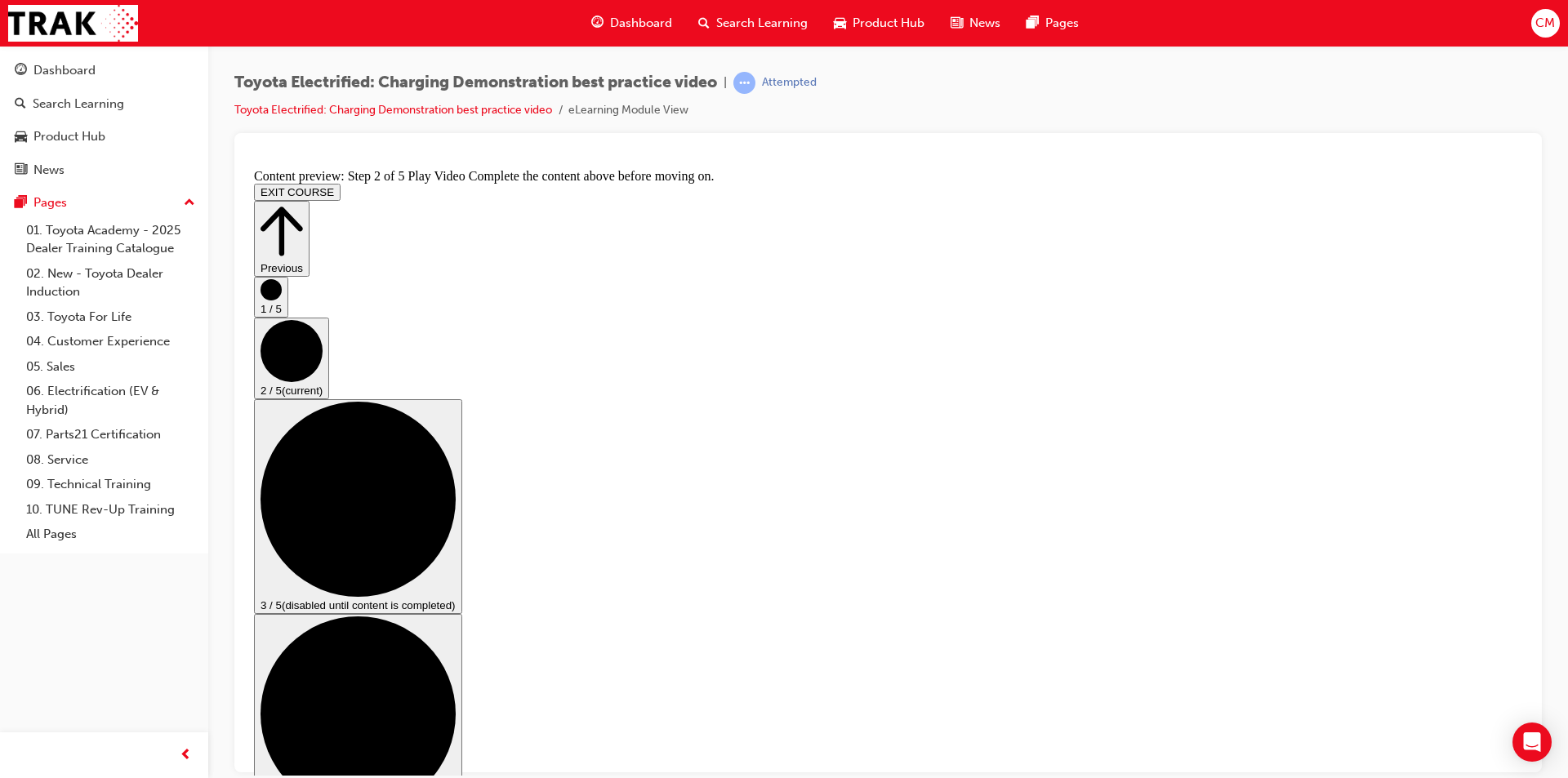
drag, startPoint x: 519, startPoint y: 658, endPoint x: 1075, endPoint y: 659, distance: 556.0
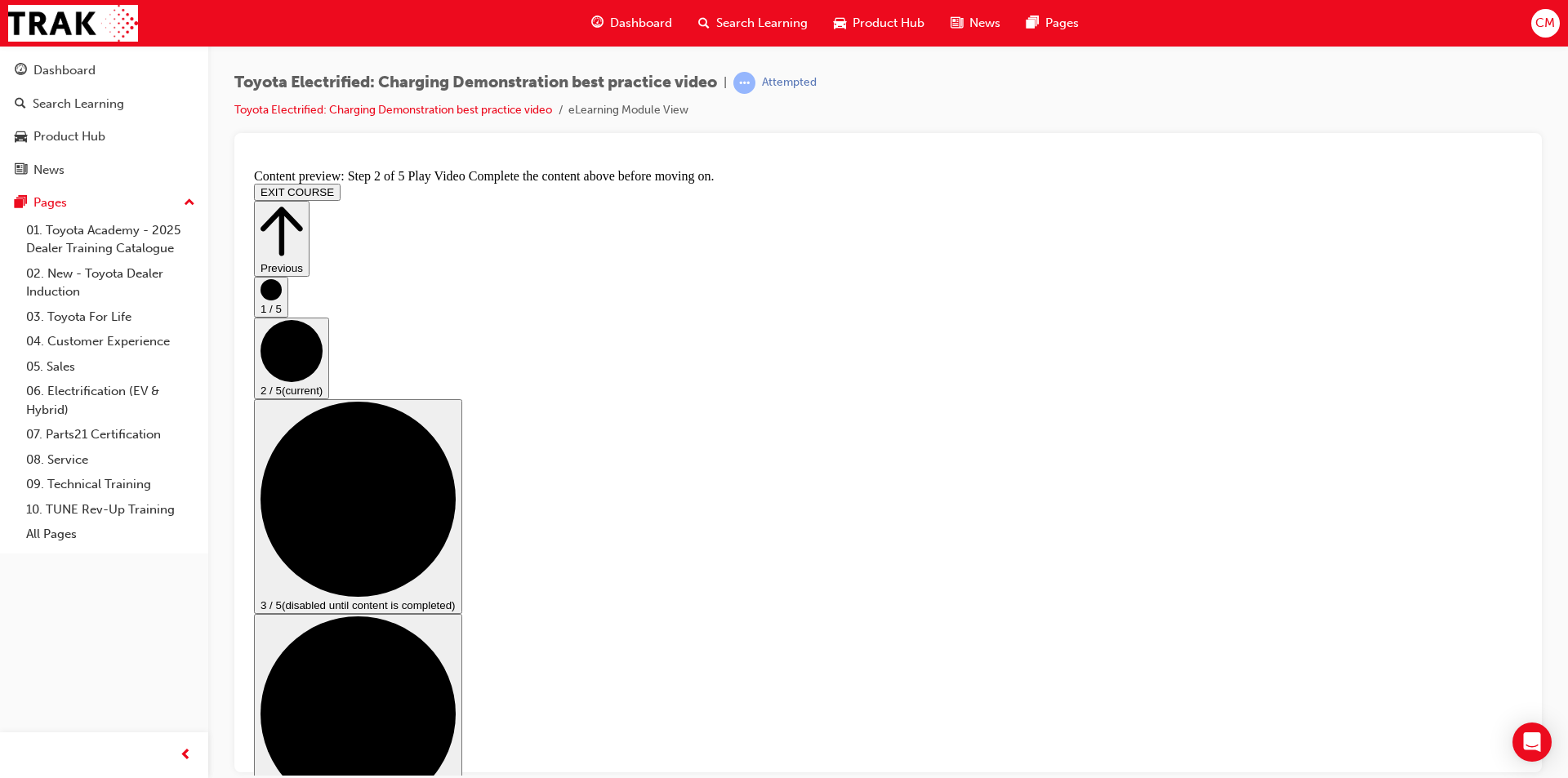
scroll to position [56, 0]
drag, startPoint x: 1088, startPoint y: 605, endPoint x: 742, endPoint y: 614, distance: 346.1
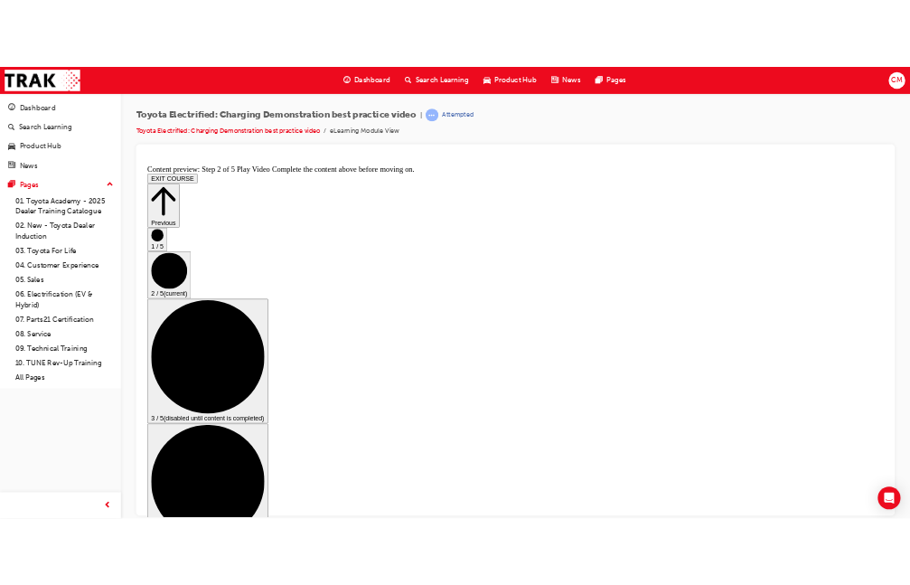
scroll to position [0, 0]
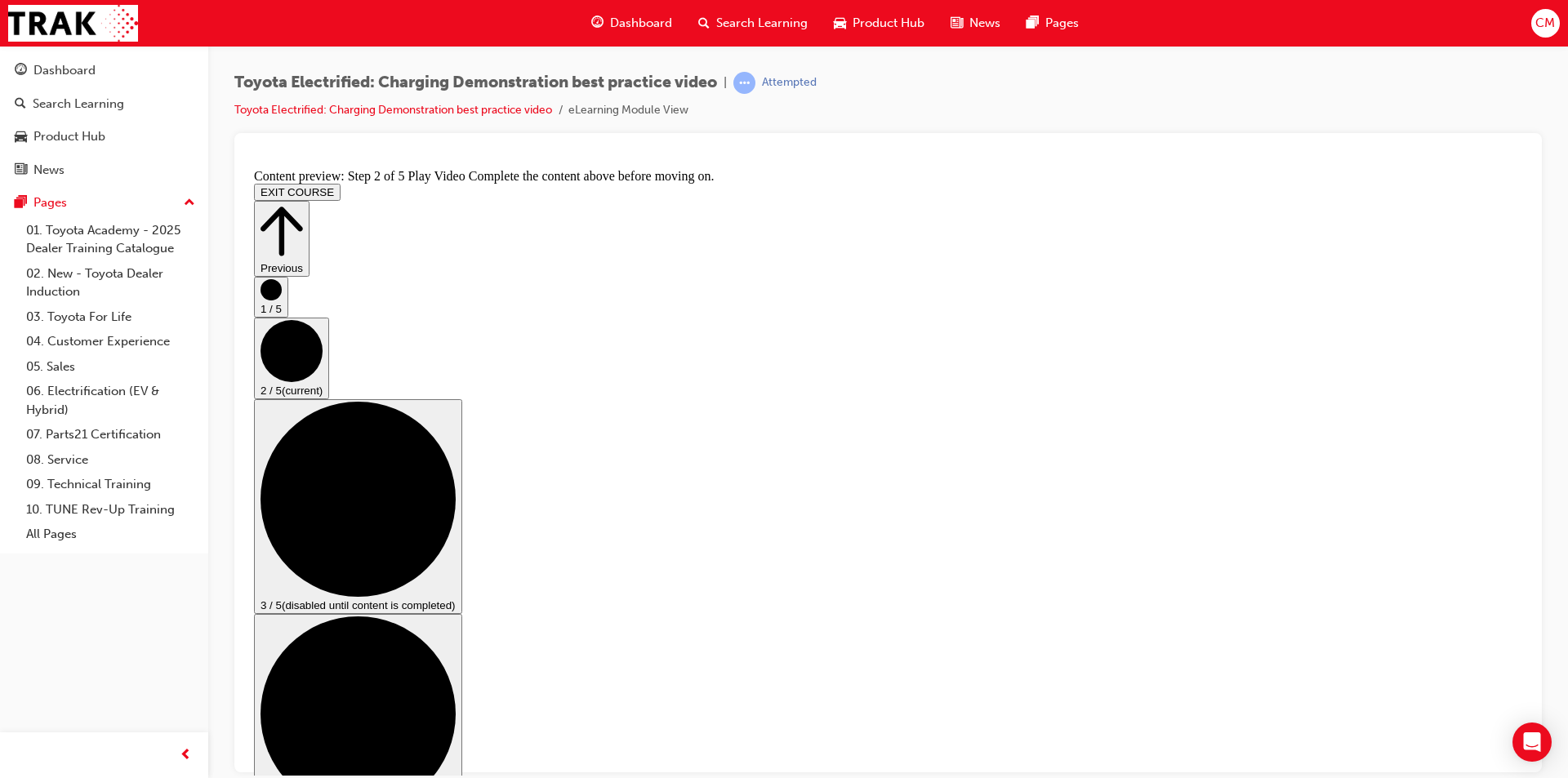
click at [455, 468] on circle "Step controls" at bounding box center [358, 499] width 195 height 195
click at [1487, 416] on div "1 / 5 2 / 5 (current) 3 / 5 (disabled until content is completed) 4 / 5 (disabl…" at bounding box center [887, 659] width 1268 height 766
click at [288, 317] on button "1 / 5" at bounding box center [271, 295] width 34 height 41
click at [323, 341] on circle "Step controls" at bounding box center [291, 309] width 62 height 62
click at [282, 381] on circle "Step controls" at bounding box center [270, 370] width 21 height 21
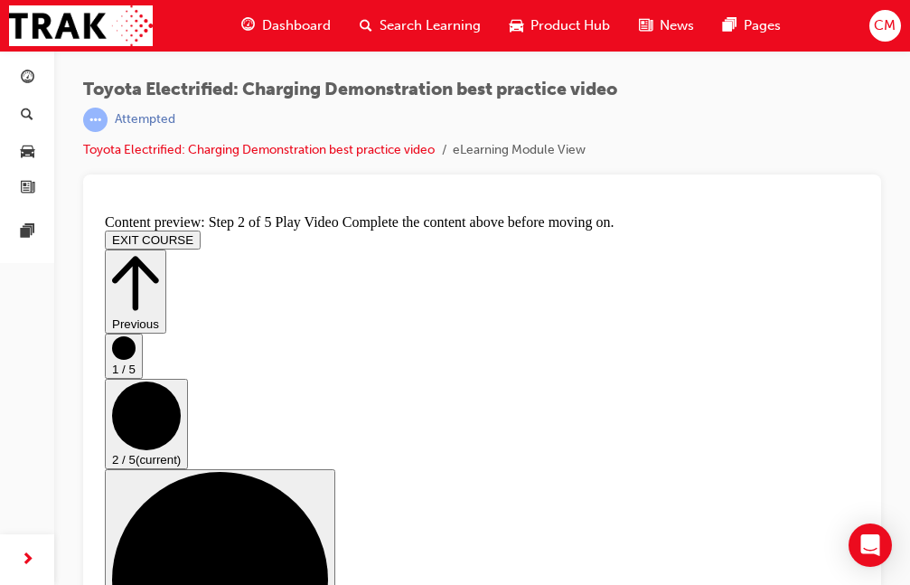
scroll to position [122, 0]
